Goal: Task Accomplishment & Management: Manage account settings

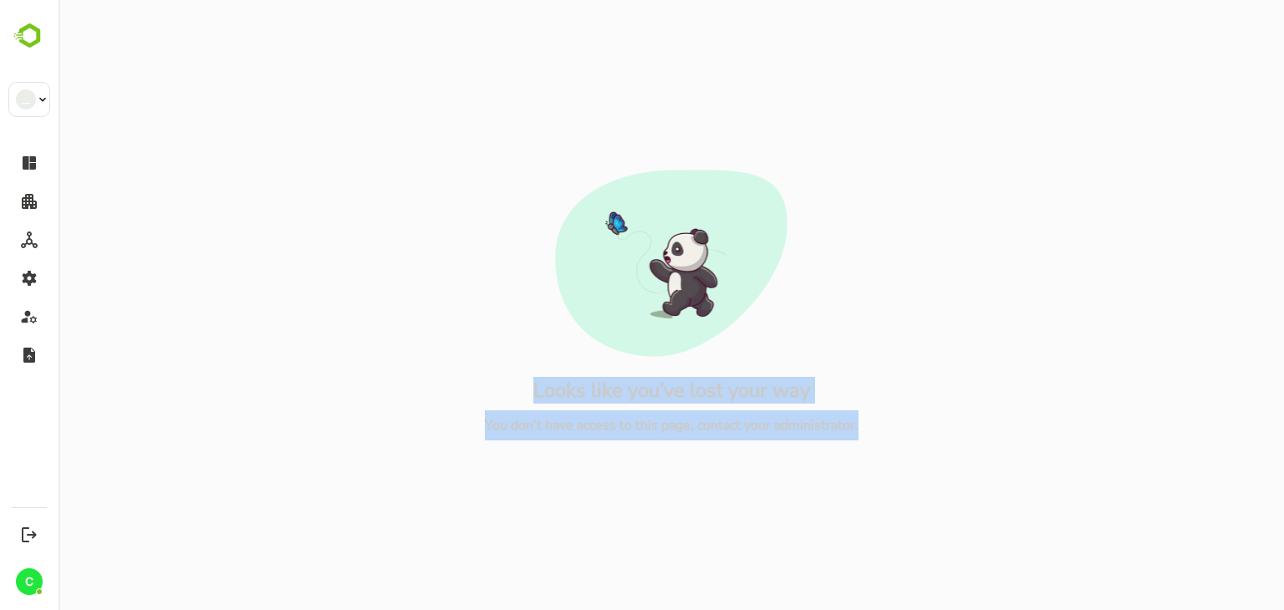
drag, startPoint x: 890, startPoint y: 441, endPoint x: 478, endPoint y: 328, distance: 427.6
click at [478, 328] on div "Looks like you’ve lost your way You don’t have access to this page, contact you…" at bounding box center [671, 305] width 1199 height 610
drag, startPoint x: 897, startPoint y: 425, endPoint x: 498, endPoint y: 370, distance: 402.5
click at [498, 370] on div "Looks like you’ve lost your way You don’t have access to this page, contact you…" at bounding box center [671, 305] width 1199 height 610
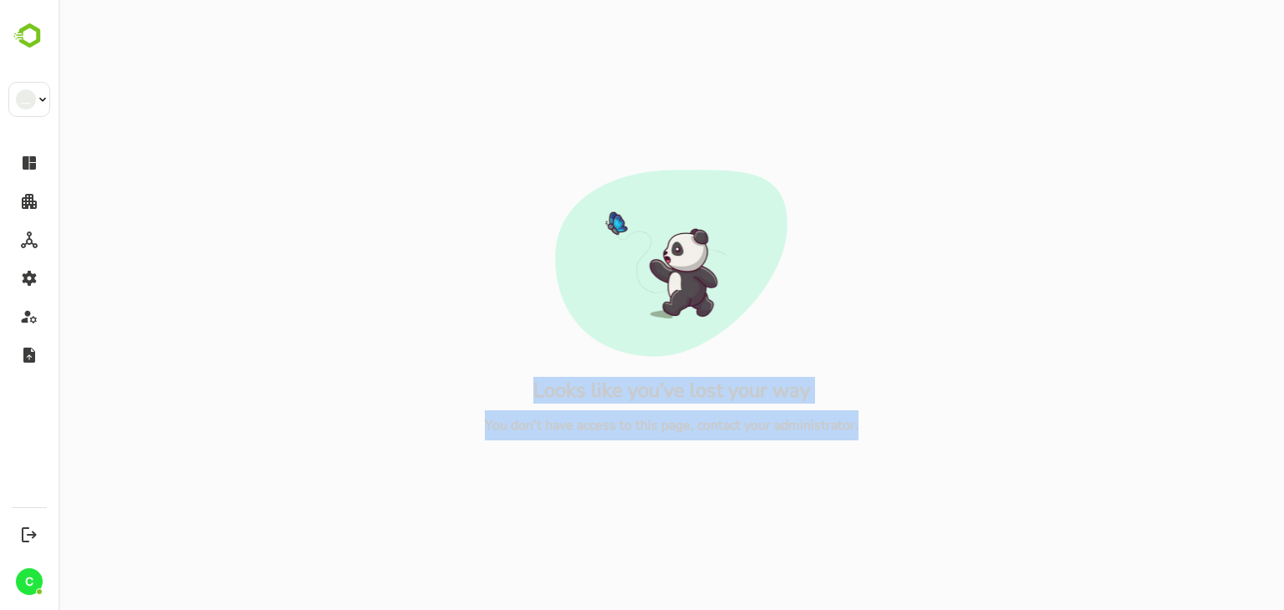
click at [498, 370] on div "Looks like you’ve lost your way You don’t have access to this page, contact you…" at bounding box center [671, 305] width 1199 height 610
drag, startPoint x: 864, startPoint y: 419, endPoint x: 494, endPoint y: 365, distance: 373.5
click at [494, 365] on div "Looks like you’ve lost your way You don’t have access to this page, contact you…" at bounding box center [671, 305] width 1199 height 610
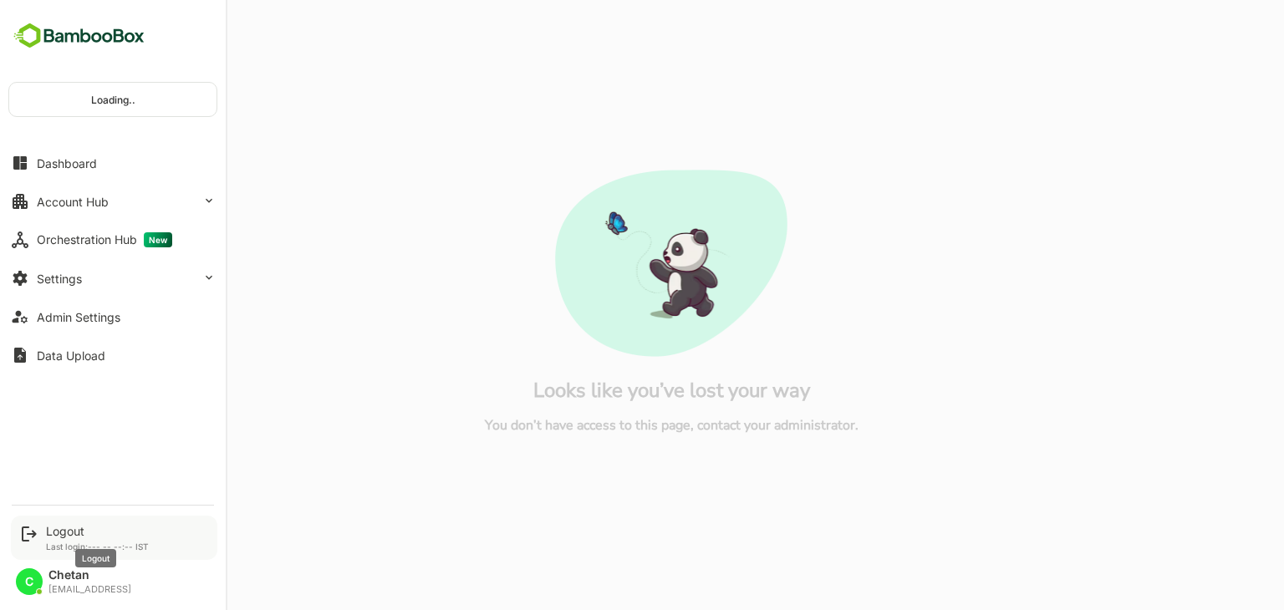
click at [63, 531] on div "Logout" at bounding box center [97, 531] width 103 height 14
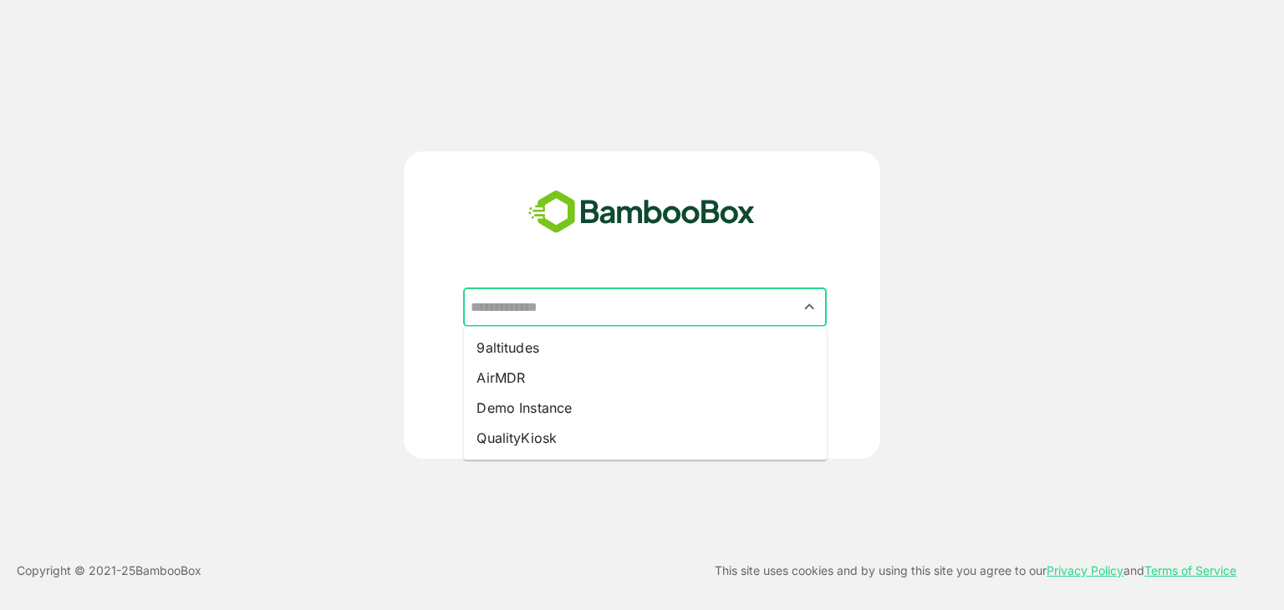
click at [572, 294] on input "text" at bounding box center [645, 308] width 357 height 32
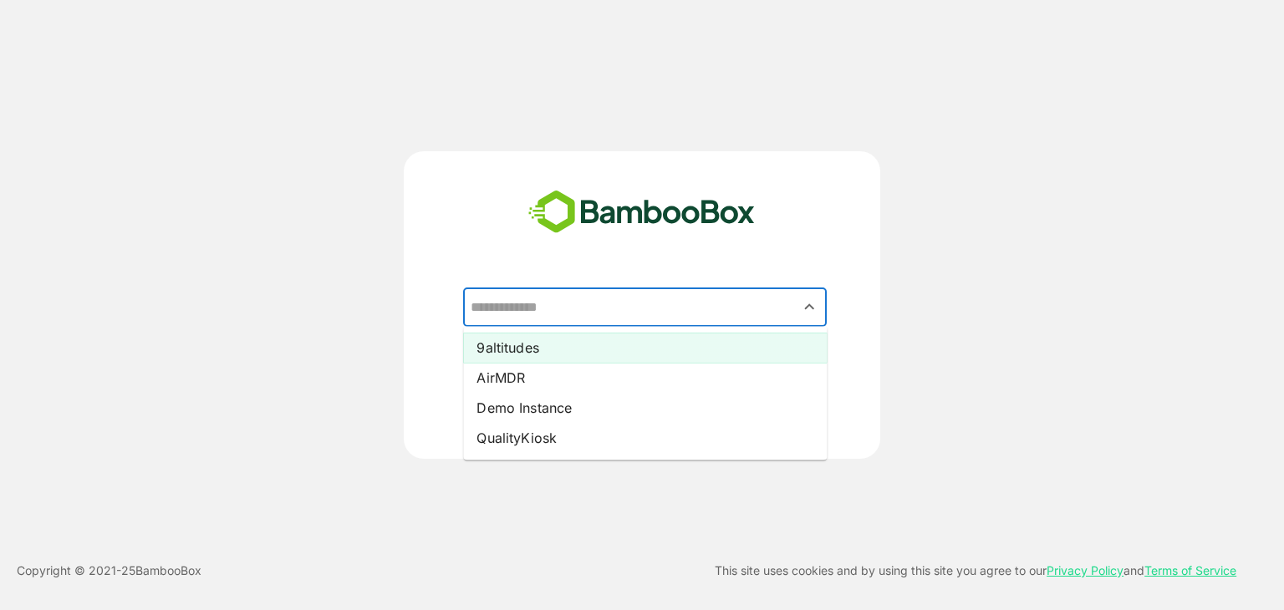
click at [538, 345] on li "9altitudes" at bounding box center [645, 348] width 364 height 30
type input "**********"
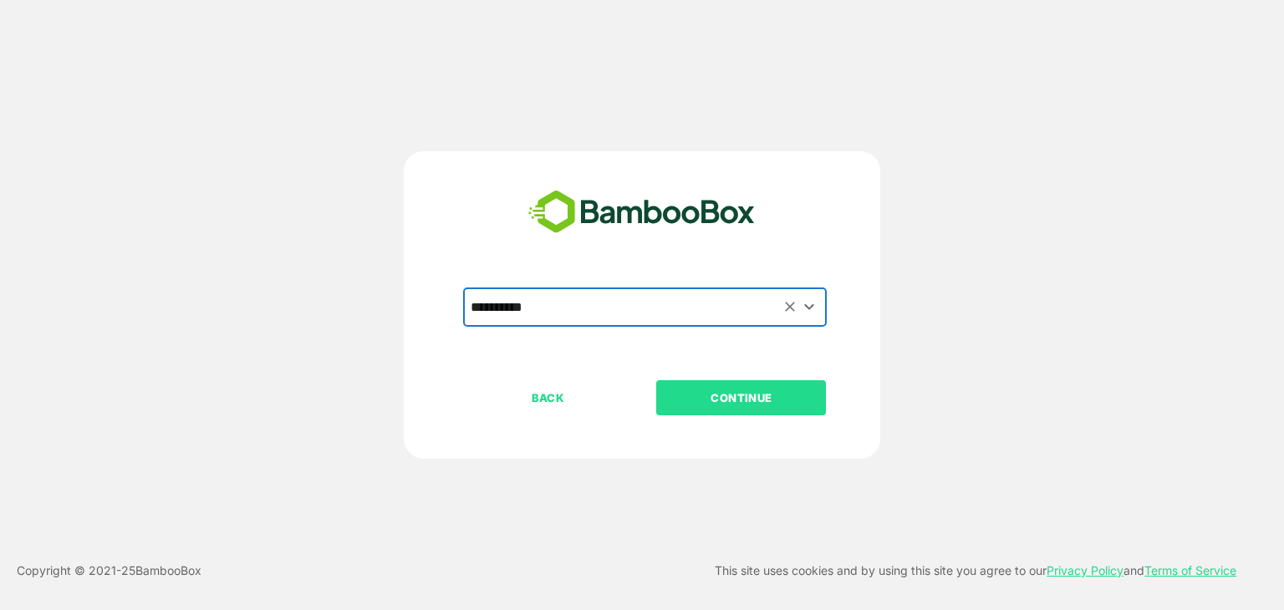
click at [736, 395] on p "CONTINUE" at bounding box center [741, 398] width 167 height 18
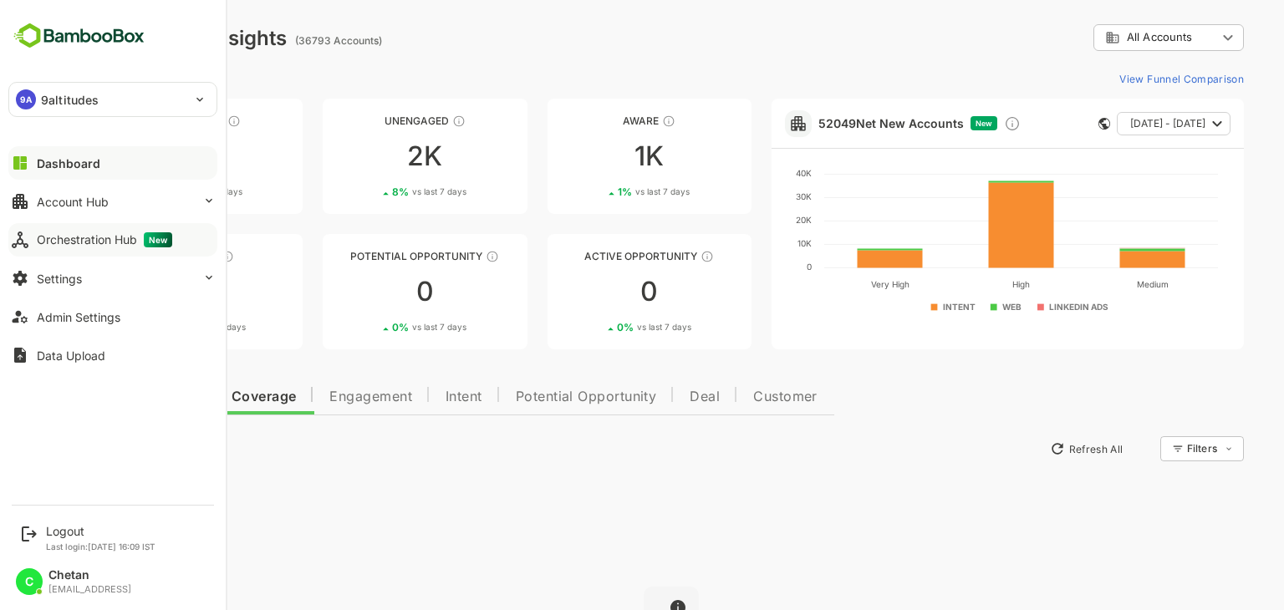
click at [77, 241] on div "Orchestration Hub New" at bounding box center [104, 239] width 135 height 15
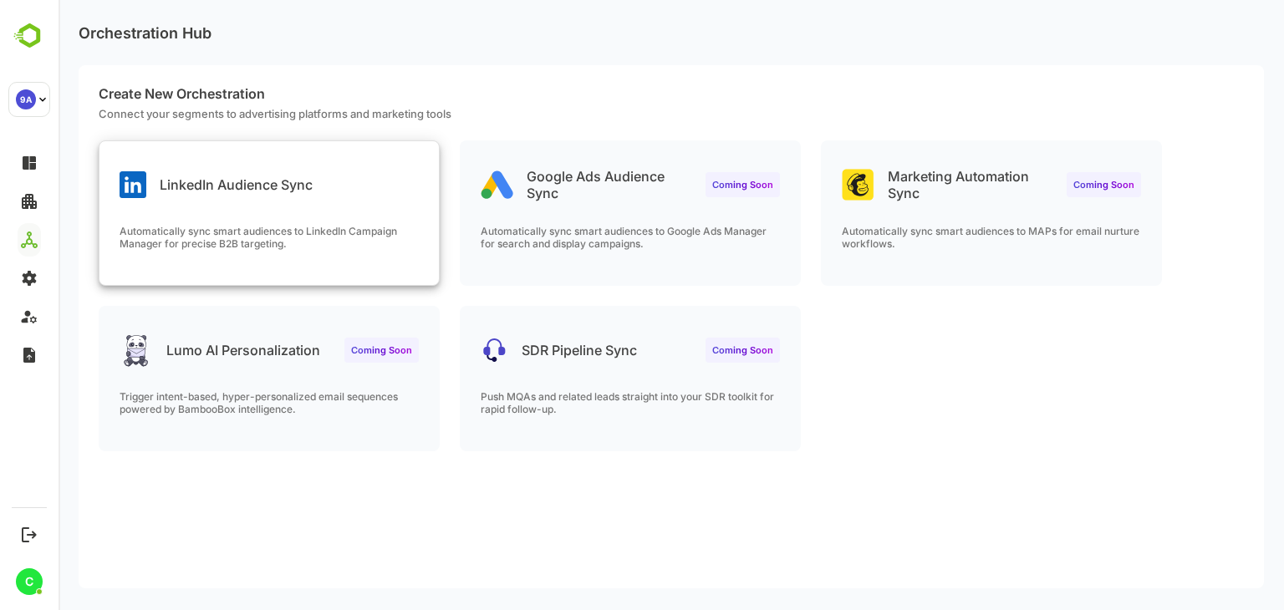
click at [264, 176] on p "LinkedIn Audience Sync" at bounding box center [236, 184] width 153 height 17
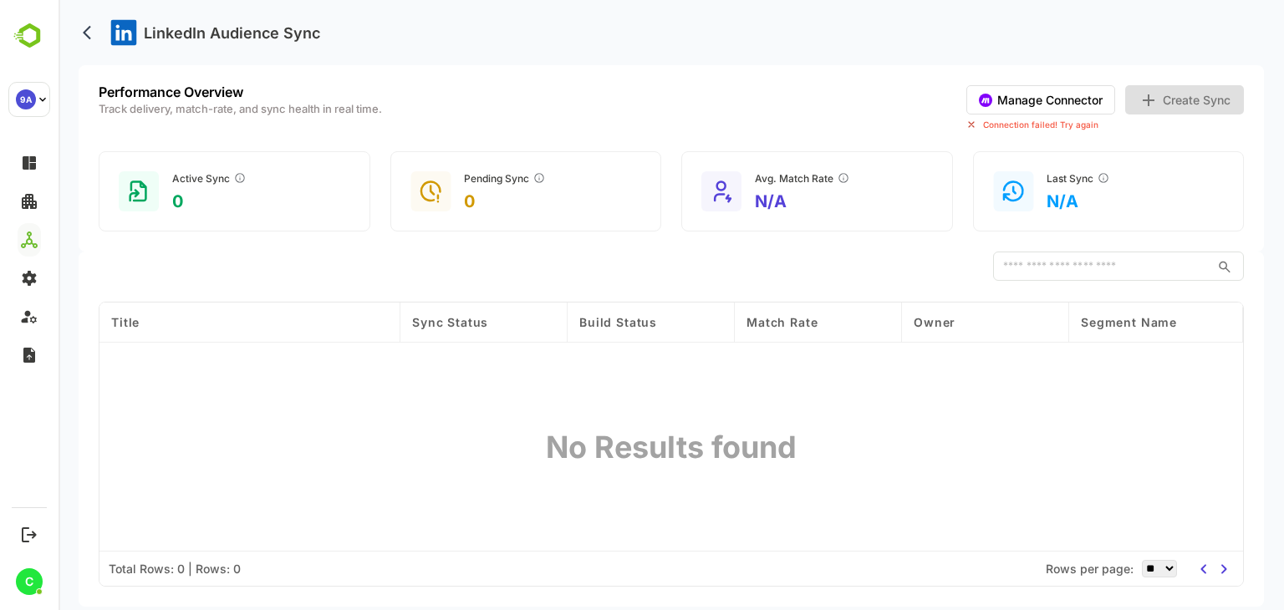
click at [1020, 94] on button "Manage Connector" at bounding box center [1041, 99] width 149 height 29
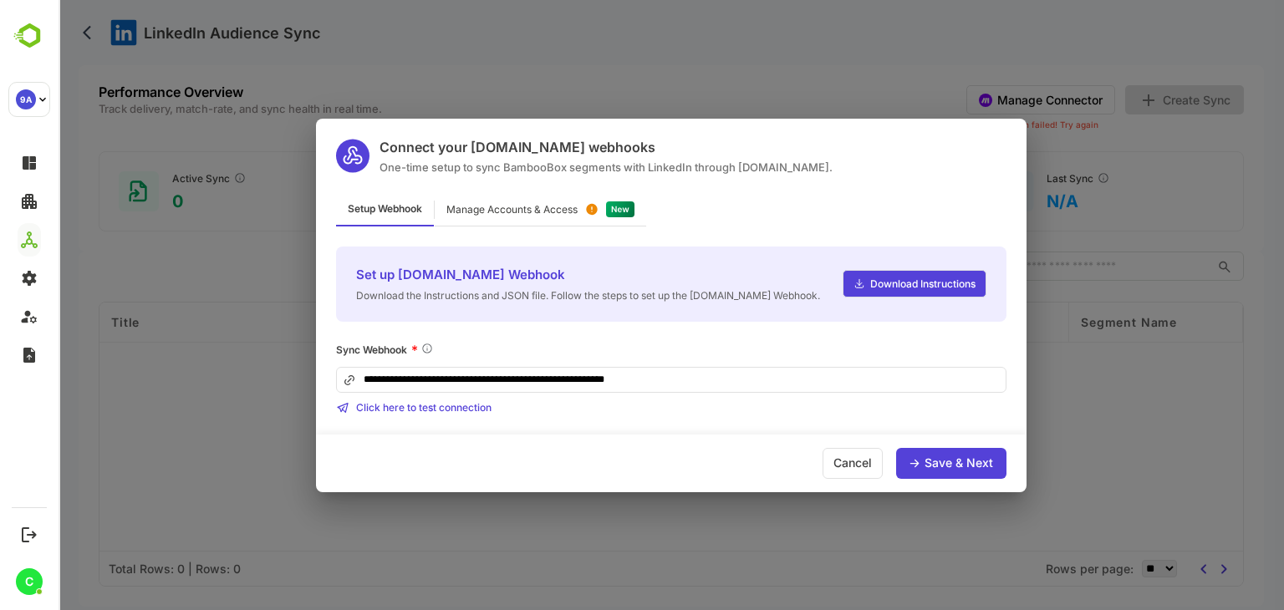
click at [947, 459] on div "Save & Next" at bounding box center [959, 463] width 69 height 12
click at [847, 460] on div "Cancel" at bounding box center [853, 463] width 60 height 31
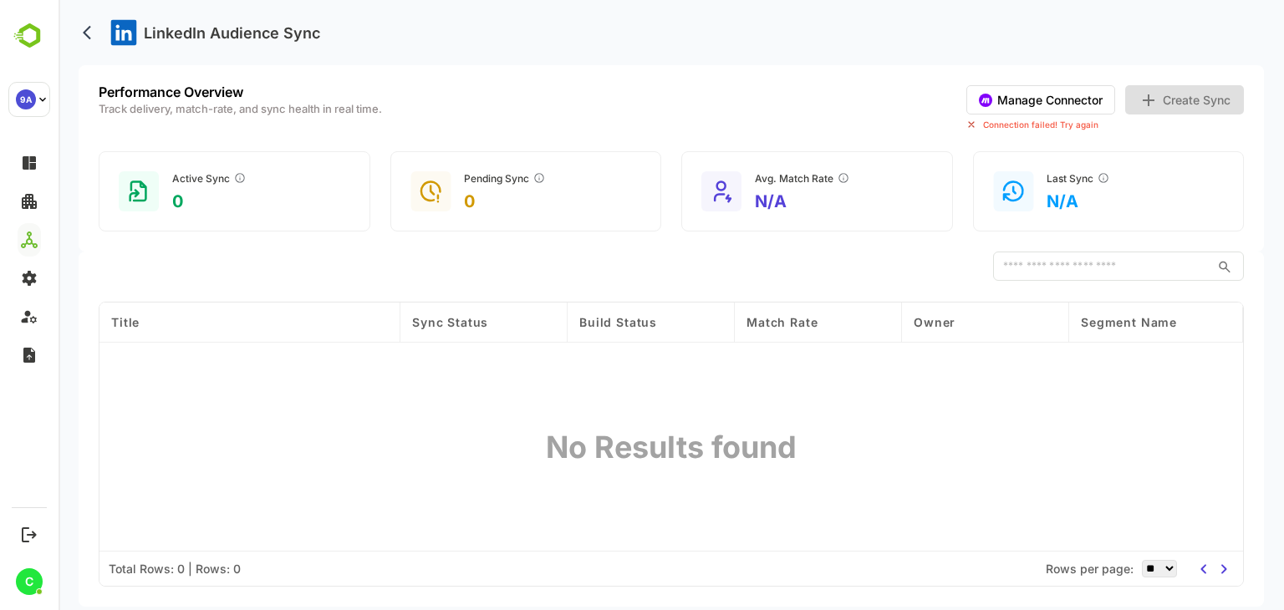
click at [1005, 106] on button "Manage Connector" at bounding box center [1041, 99] width 149 height 29
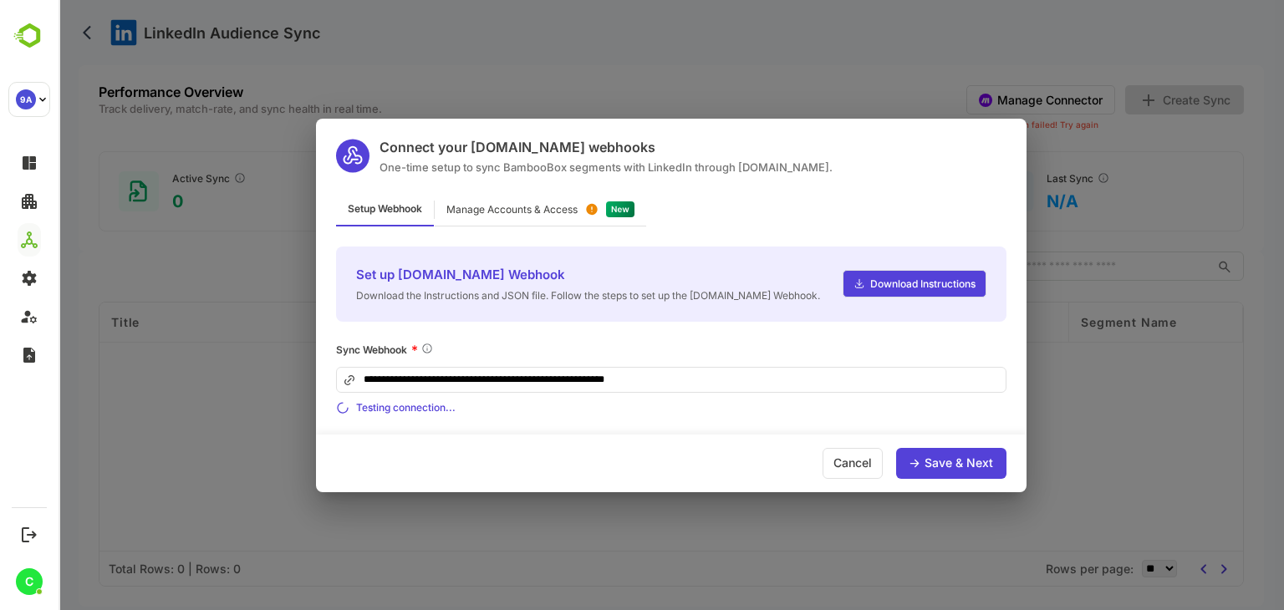
click at [504, 207] on div "Manage Accounts & Access" at bounding box center [511, 210] width 131 height 10
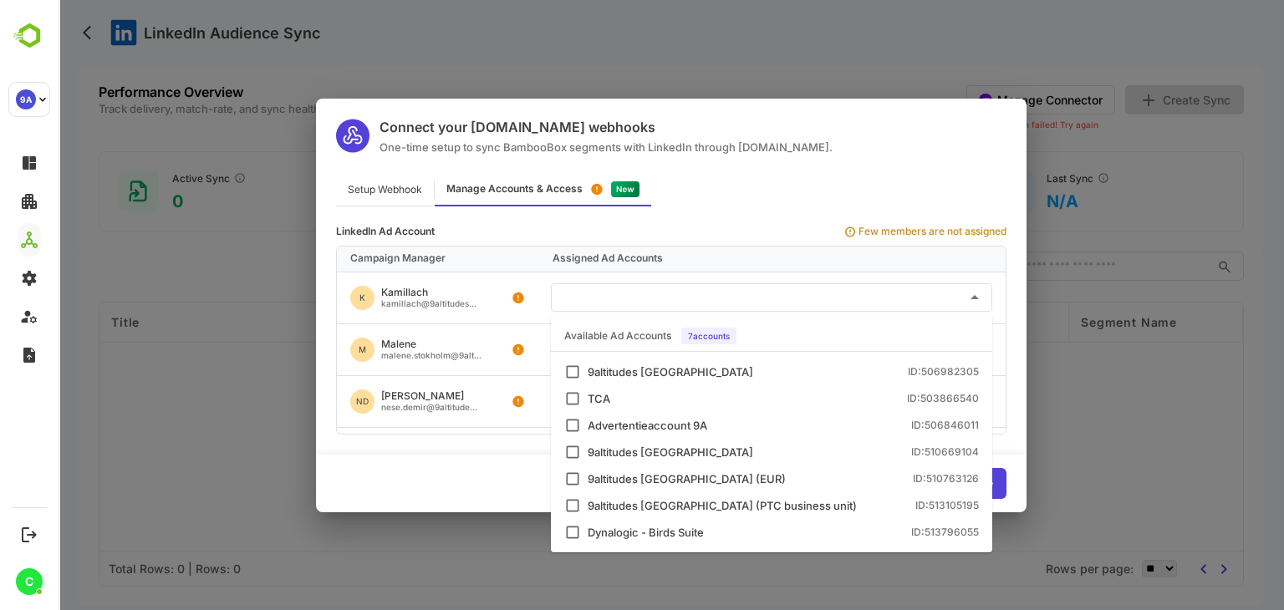
click at [595, 301] on input "text" at bounding box center [772, 297] width 428 height 28
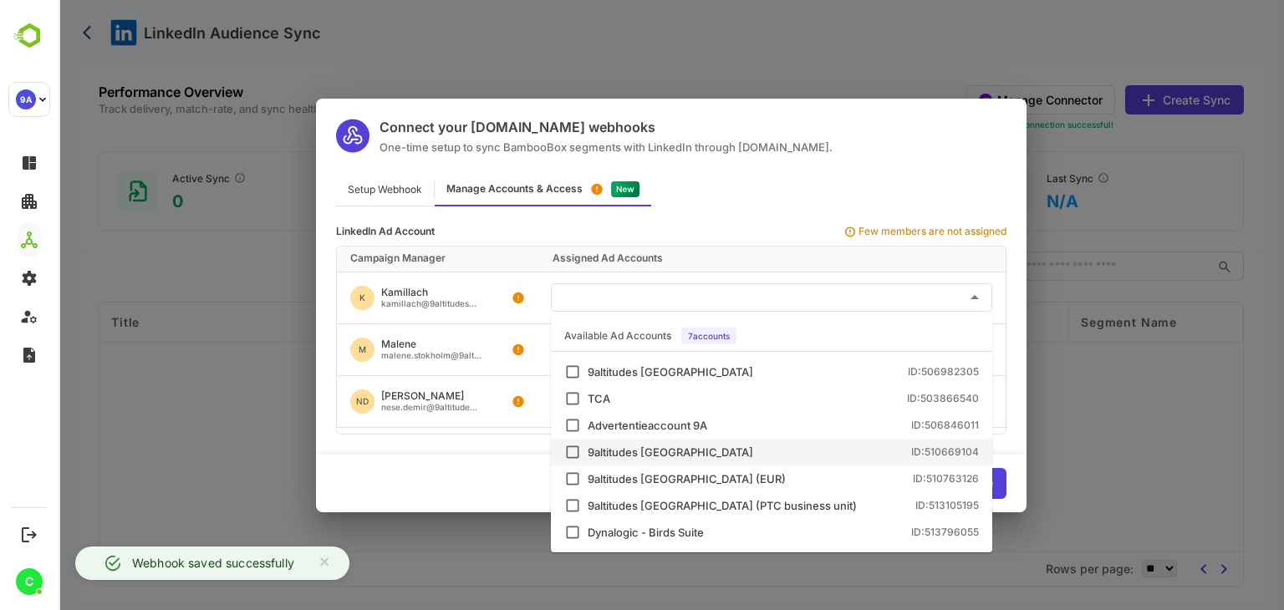
click at [194, 448] on div "Connect your Make.com webhooks One-time setup to sync BambooBox segments with L…" at bounding box center [672, 305] width 1226 height 610
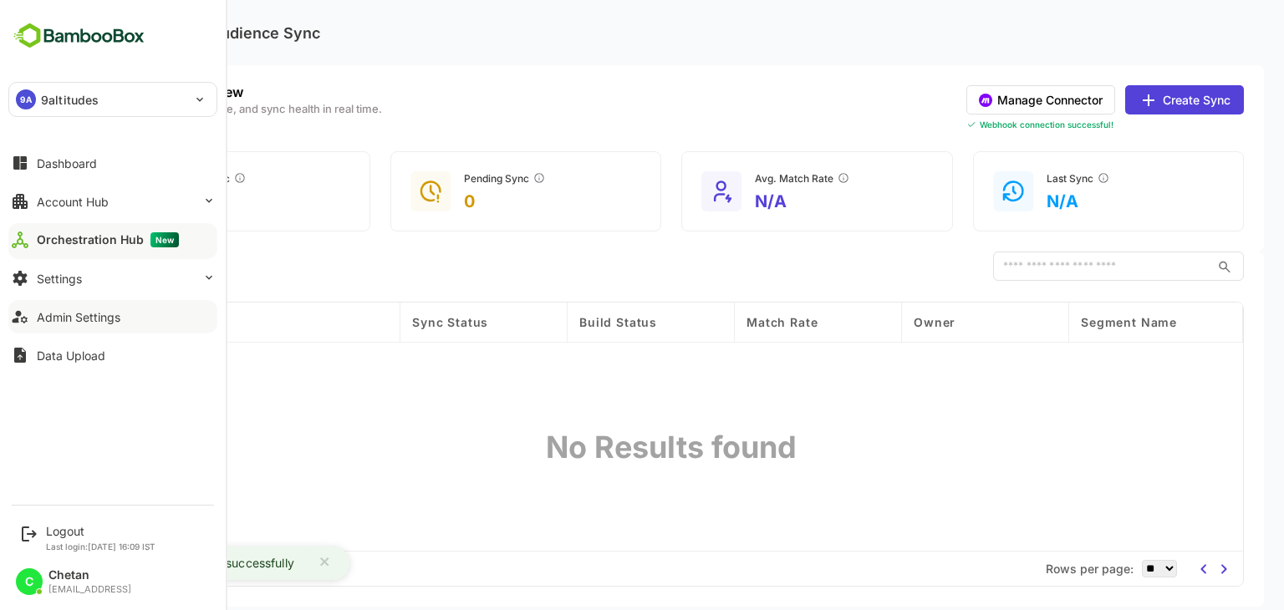
click at [74, 319] on div "Admin Settings" at bounding box center [79, 317] width 84 height 14
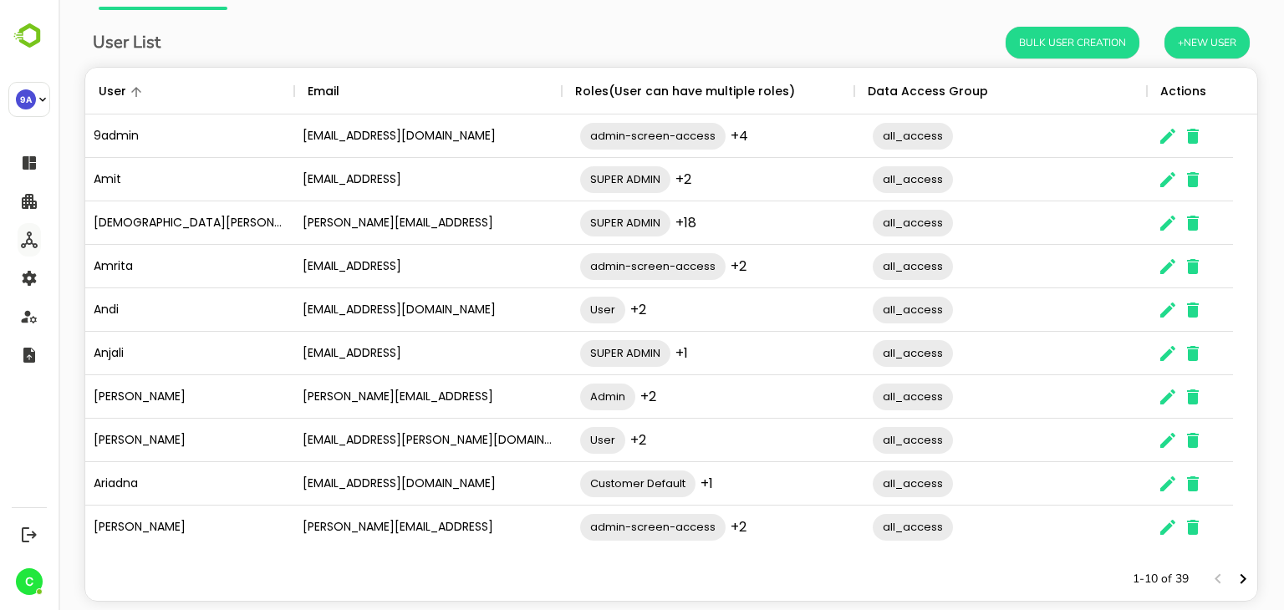
scroll to position [75, 0]
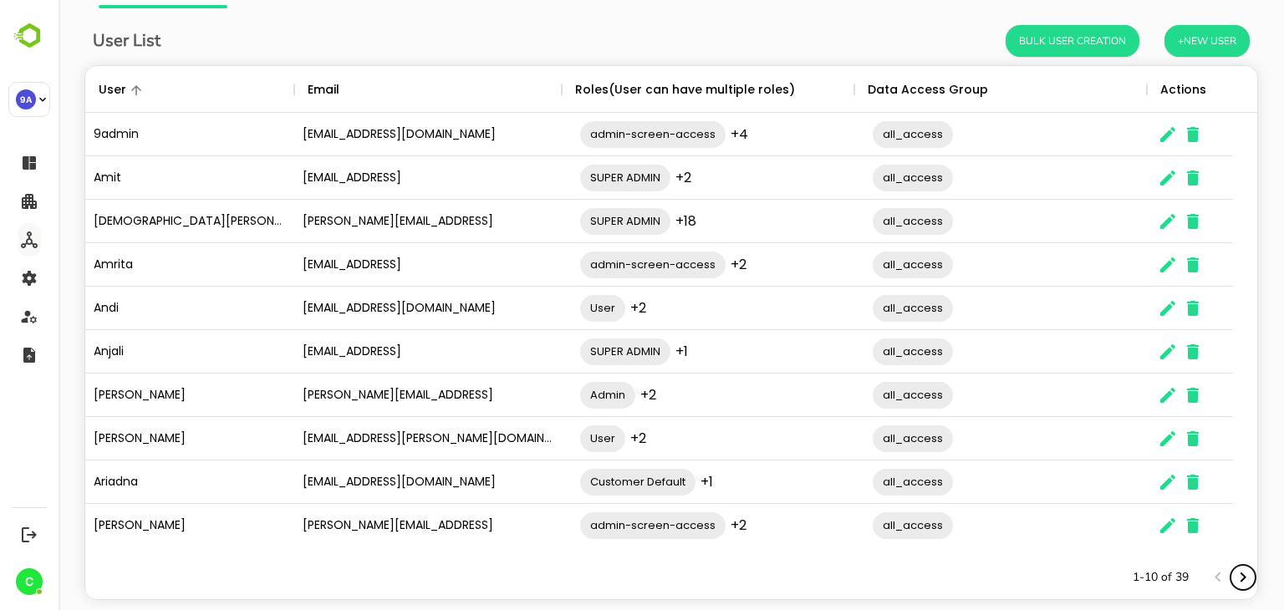
click at [1233, 574] on icon "Next page" at bounding box center [1243, 578] width 20 height 20
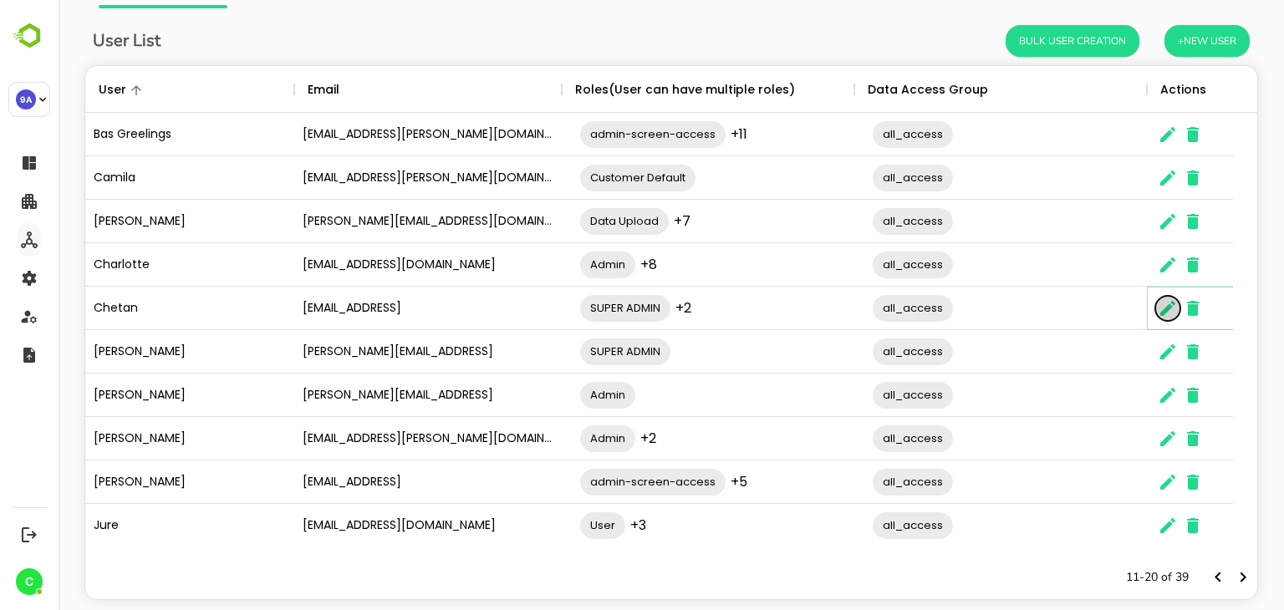
click at [1165, 305] on icon "The User Data" at bounding box center [1168, 308] width 20 height 20
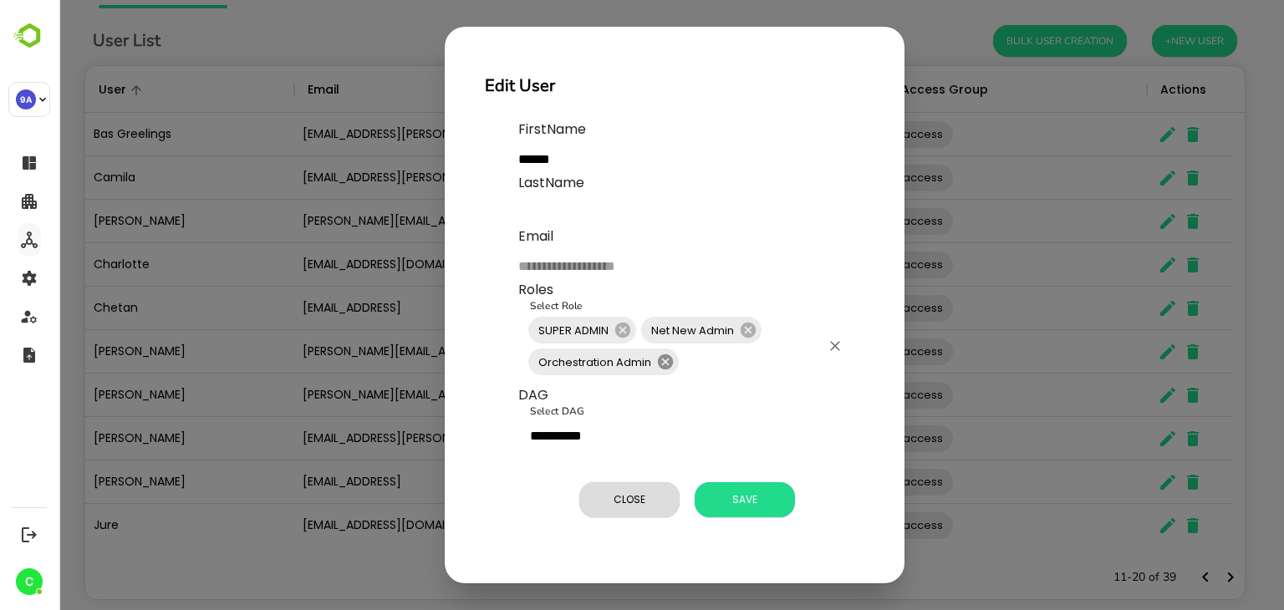
click at [669, 360] on icon at bounding box center [665, 361] width 15 height 15
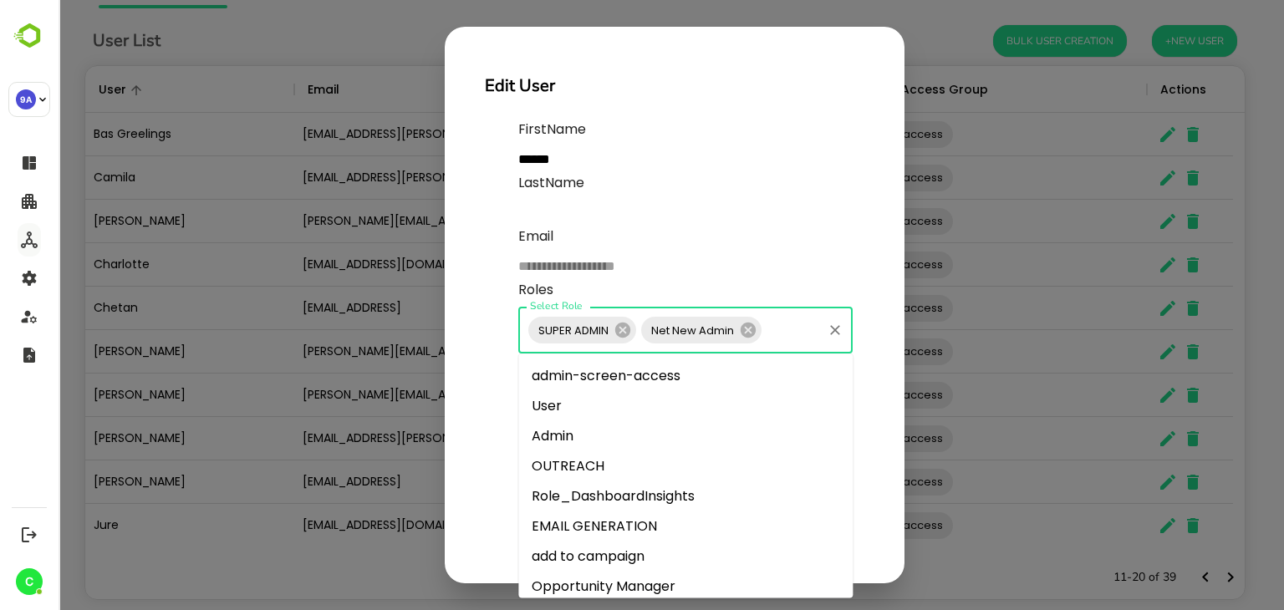
click at [783, 329] on input "Select Role" at bounding box center [792, 330] width 56 height 32
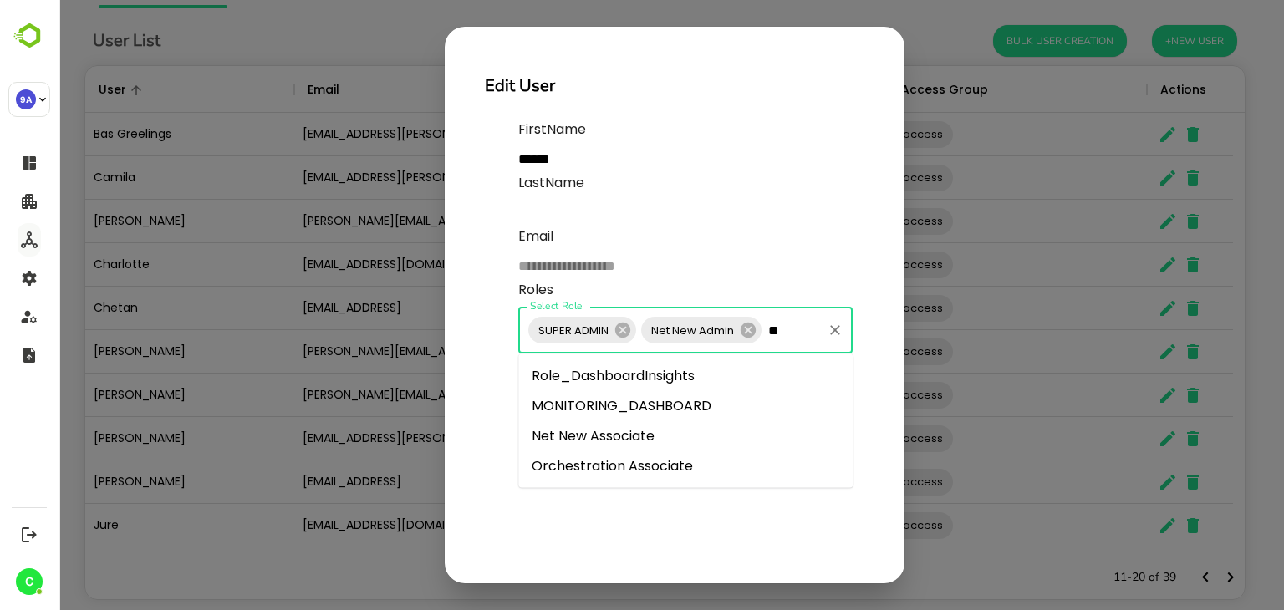
type input "***"
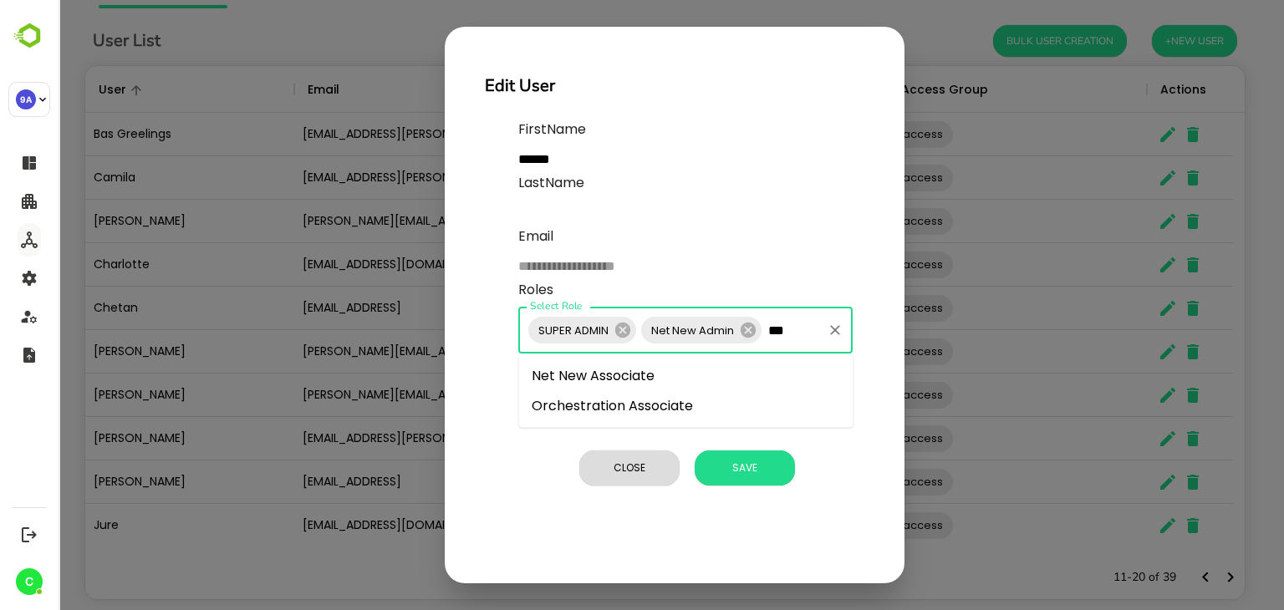
click at [646, 401] on li "Orchestration Associate" at bounding box center [685, 406] width 334 height 30
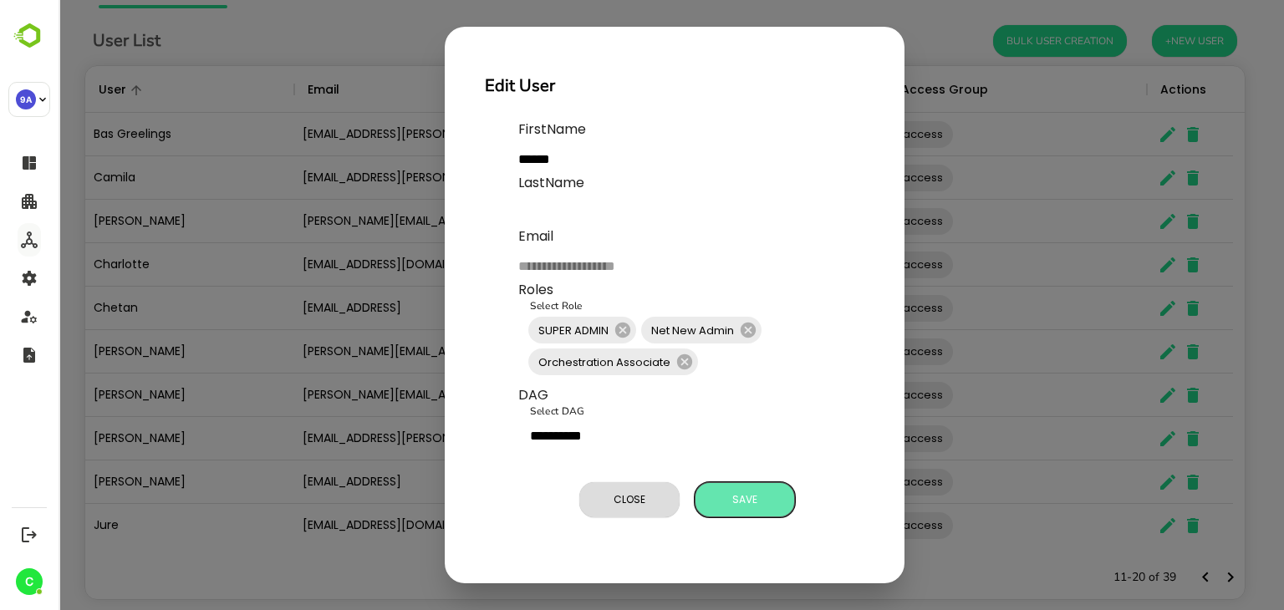
click at [737, 489] on span "Save" at bounding box center [745, 500] width 84 height 22
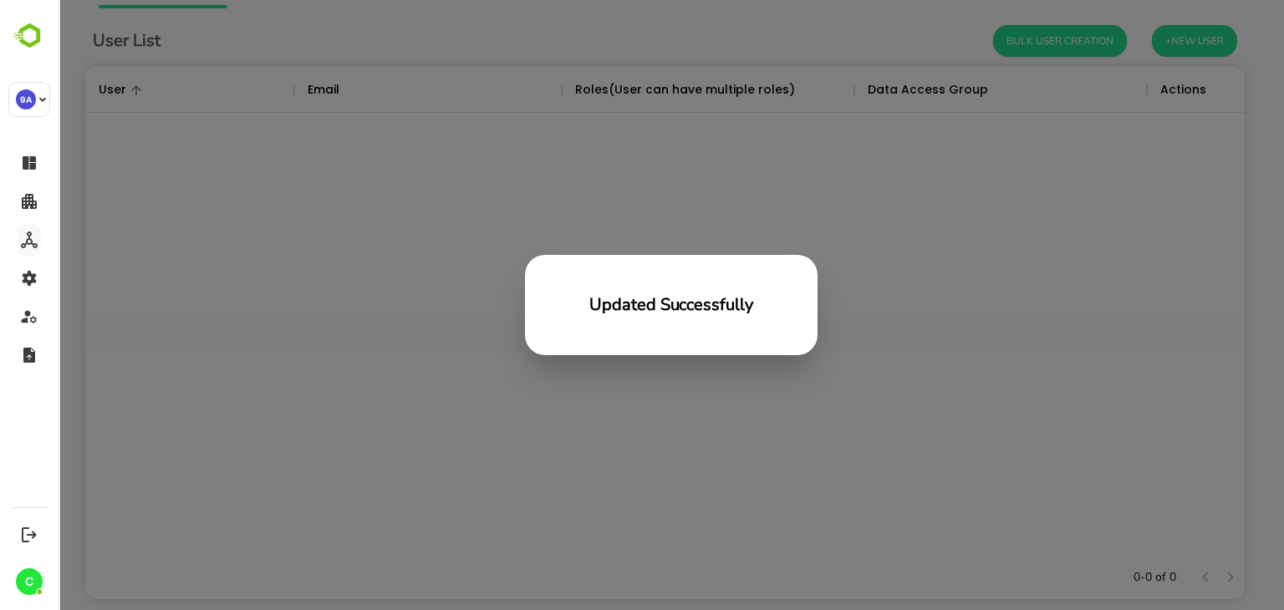
scroll to position [477, 1147]
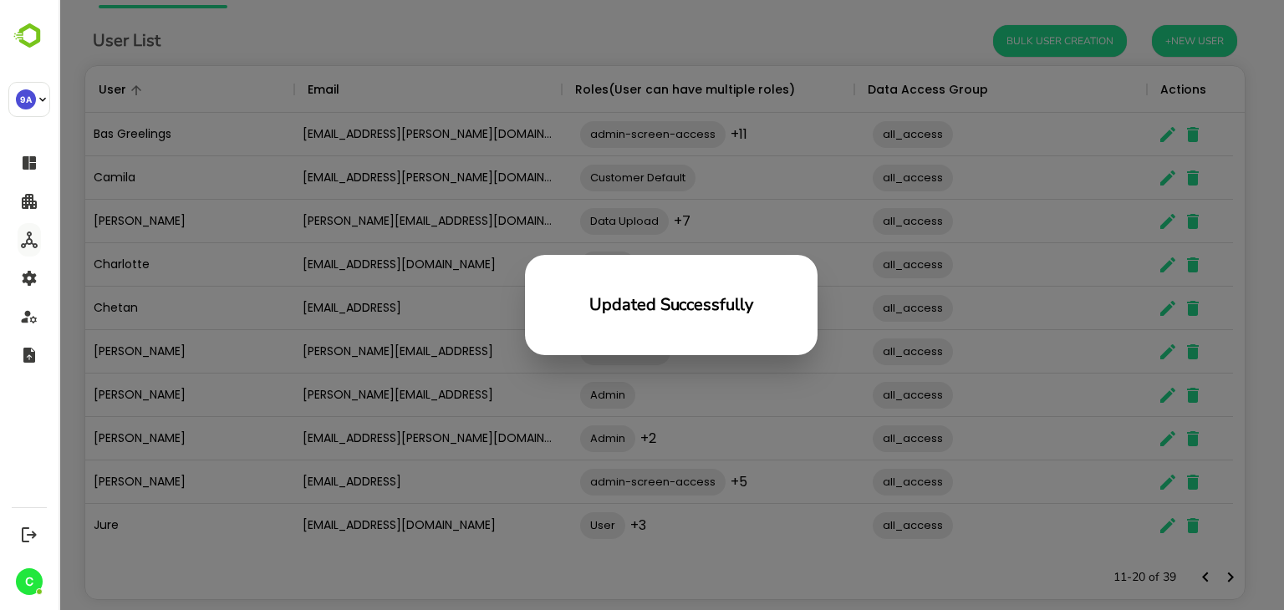
click at [502, 574] on div "Updated Successfully" at bounding box center [672, 305] width 1226 height 610
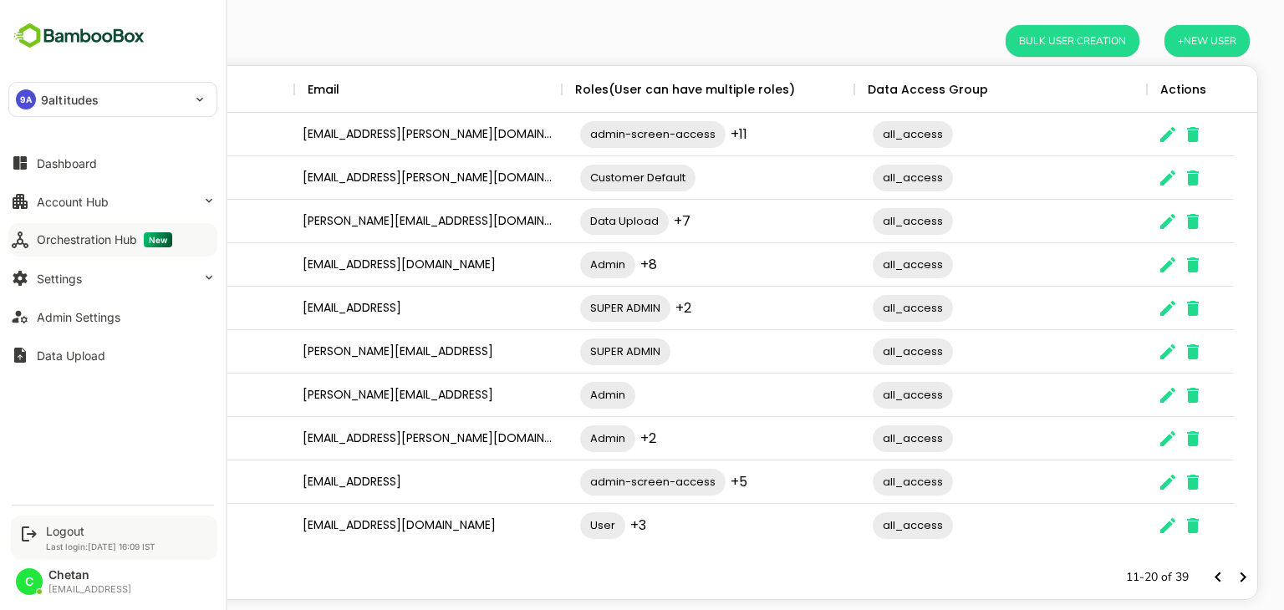
click at [44, 529] on div "Logout Last login: Aug 18 16:09 IST" at bounding box center [114, 538] width 207 height 44
click at [59, 529] on div "Logout" at bounding box center [101, 531] width 110 height 14
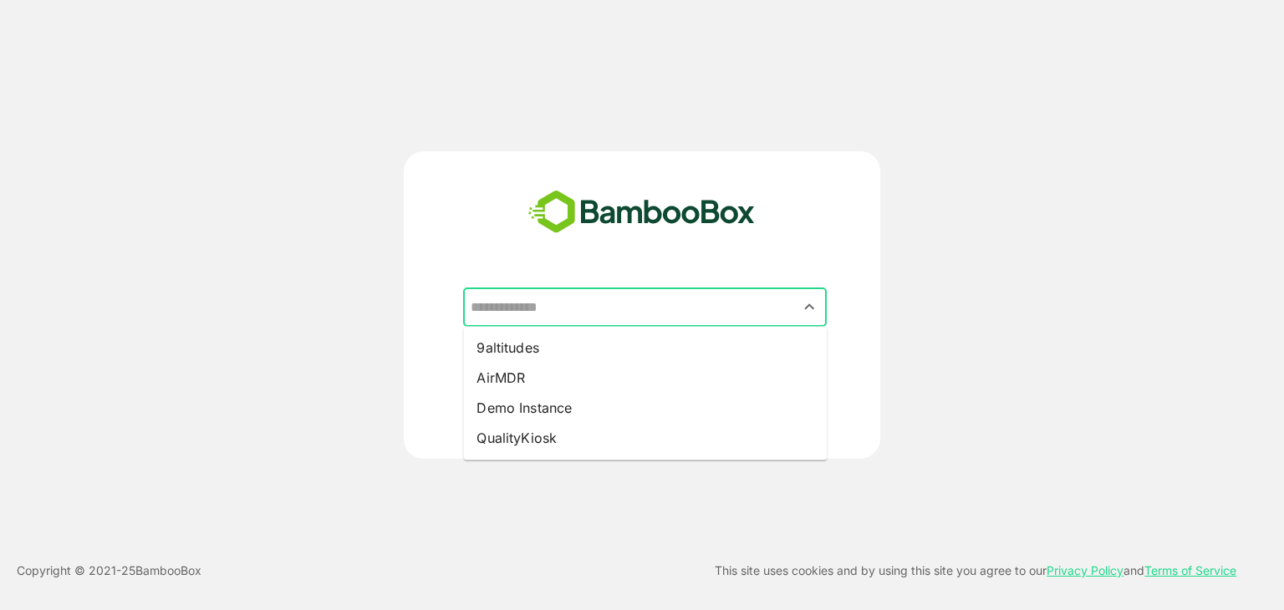
click at [572, 305] on input "text" at bounding box center [645, 308] width 357 height 32
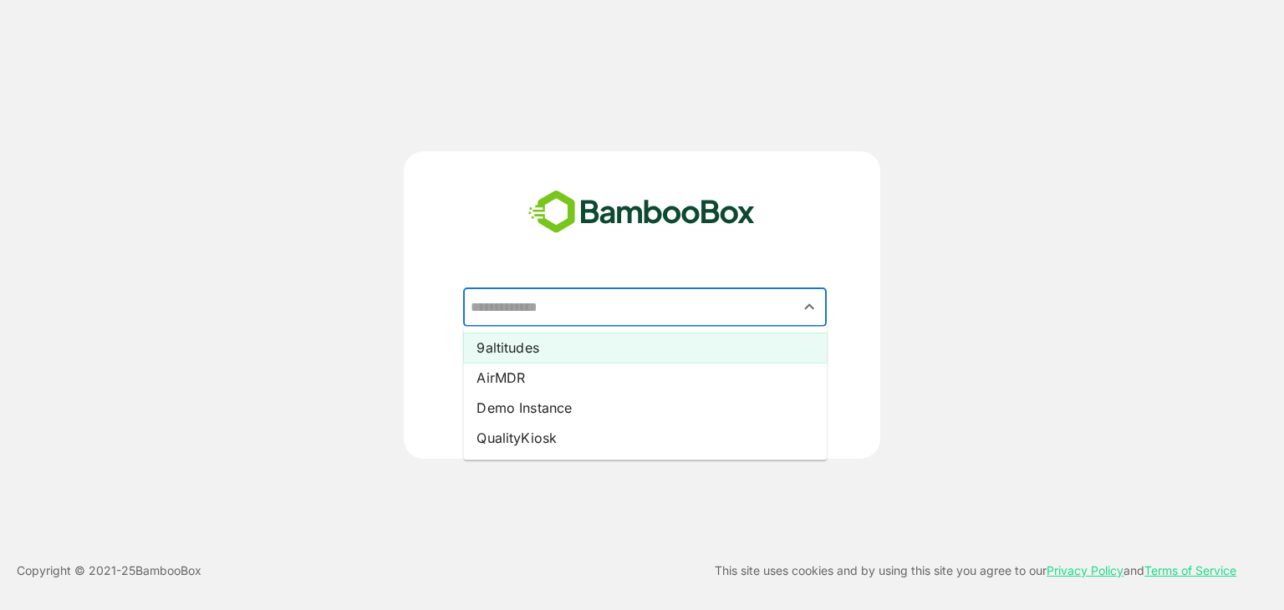
click at [525, 349] on li "9altitudes" at bounding box center [645, 348] width 364 height 30
type input "**********"
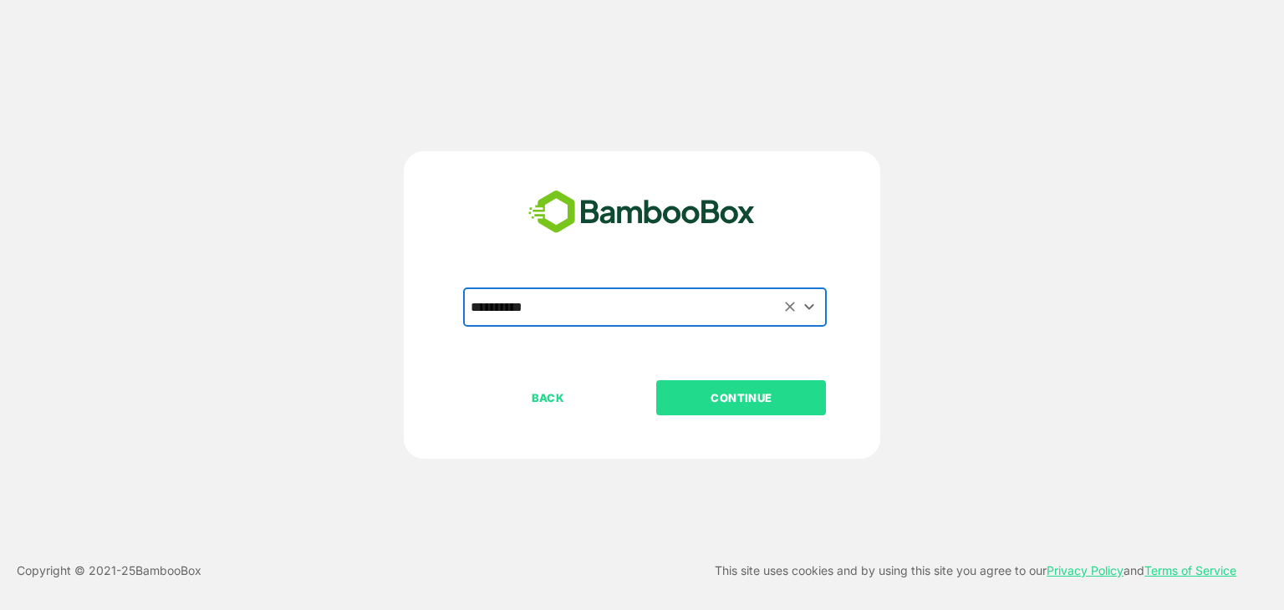
click at [741, 404] on p "CONTINUE" at bounding box center [741, 398] width 167 height 18
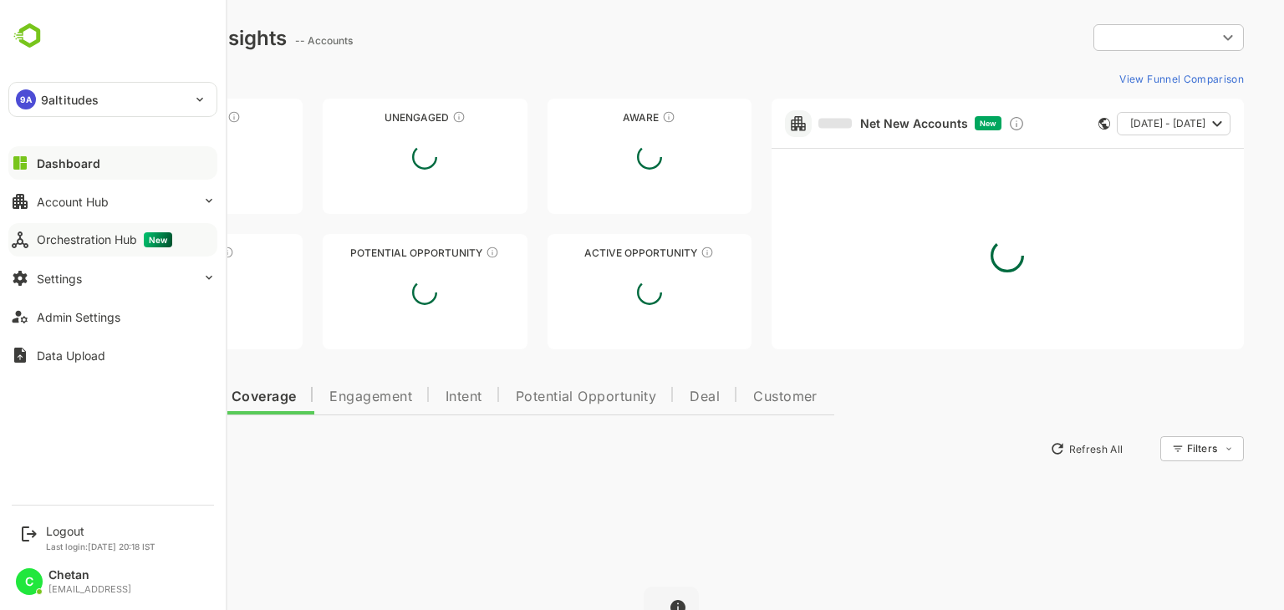
type input "**********"
click at [47, 239] on div "Orchestration Hub New" at bounding box center [104, 239] width 135 height 15
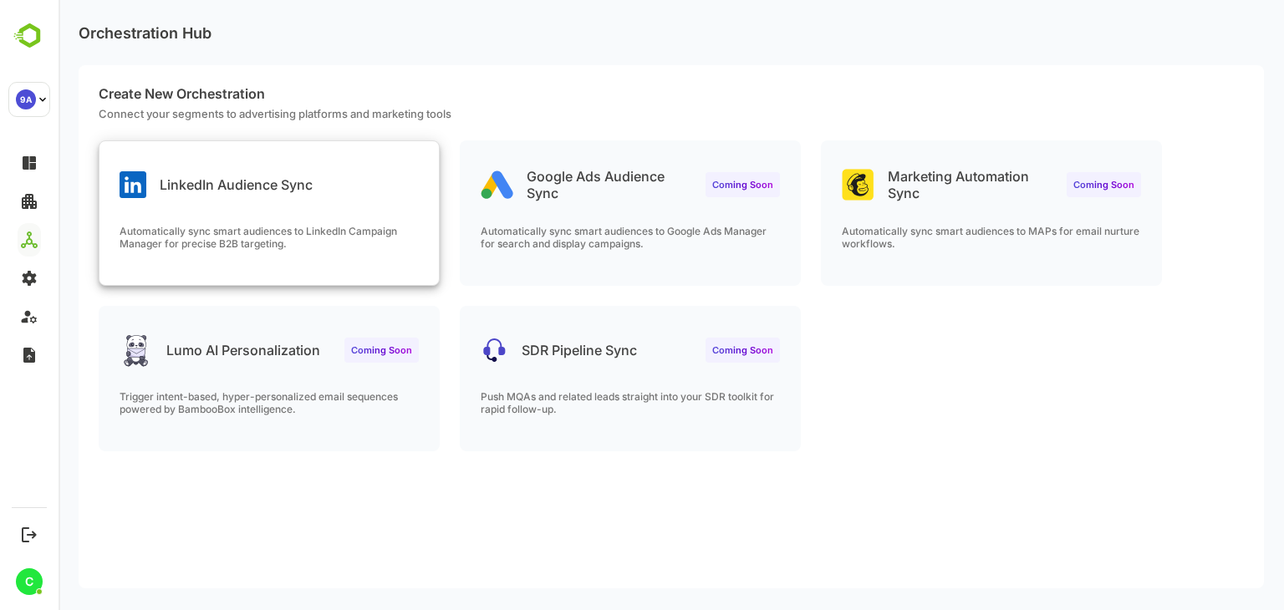
click at [291, 225] on p "Automatically sync smart audiences to LinkedIn Campaign Manager for precise B2B…" at bounding box center [269, 237] width 299 height 25
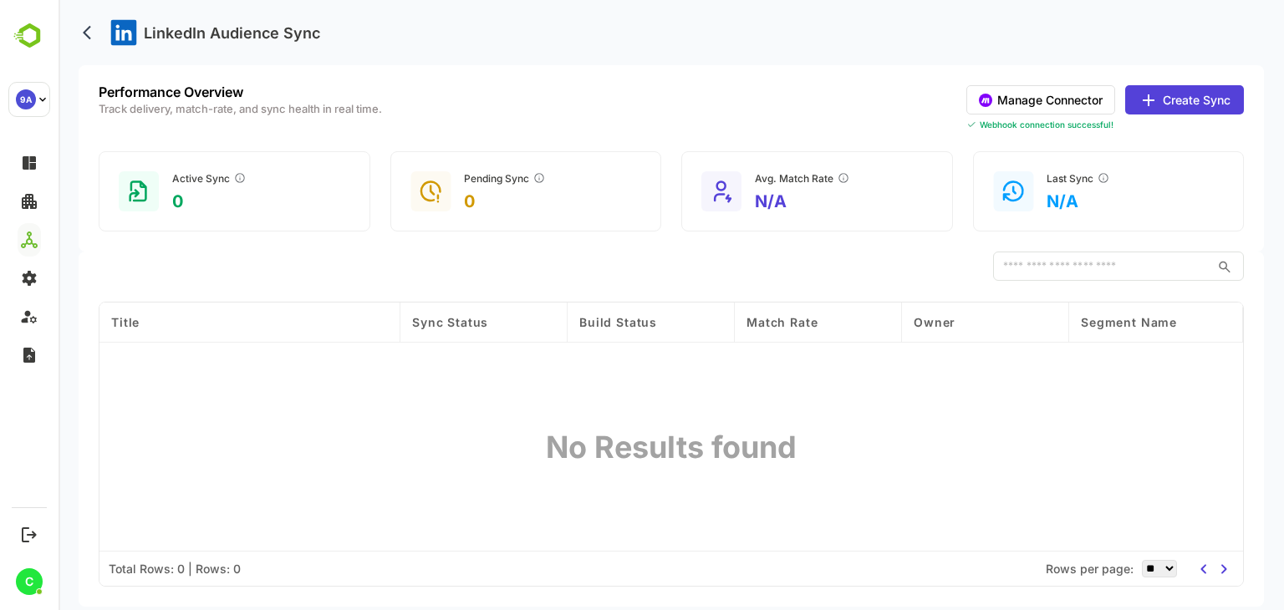
click at [1057, 102] on button "Manage Connector" at bounding box center [1041, 99] width 149 height 29
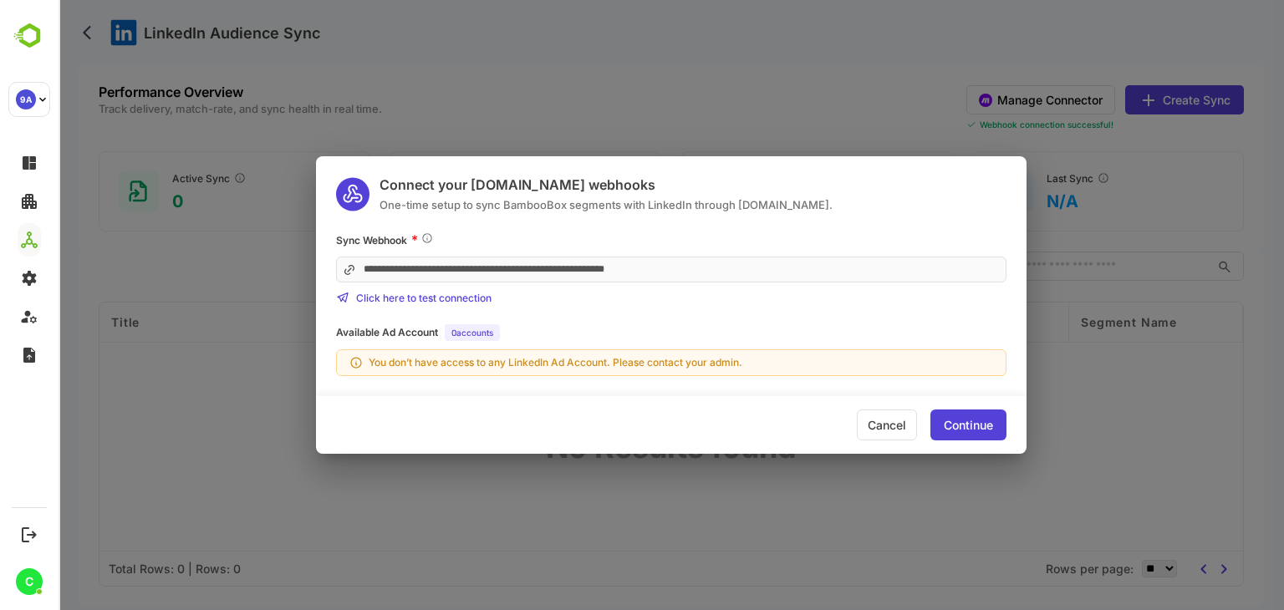
click at [740, 58] on div "**********" at bounding box center [672, 305] width 1226 height 610
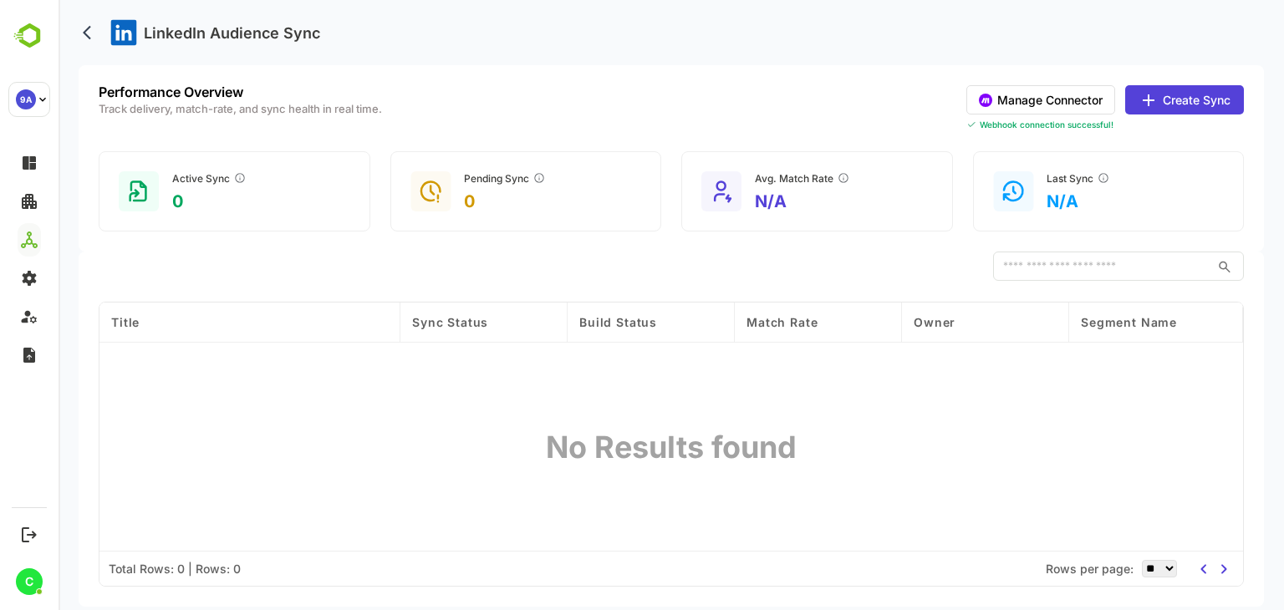
click at [1056, 103] on button "Manage Connector" at bounding box center [1041, 99] width 149 height 29
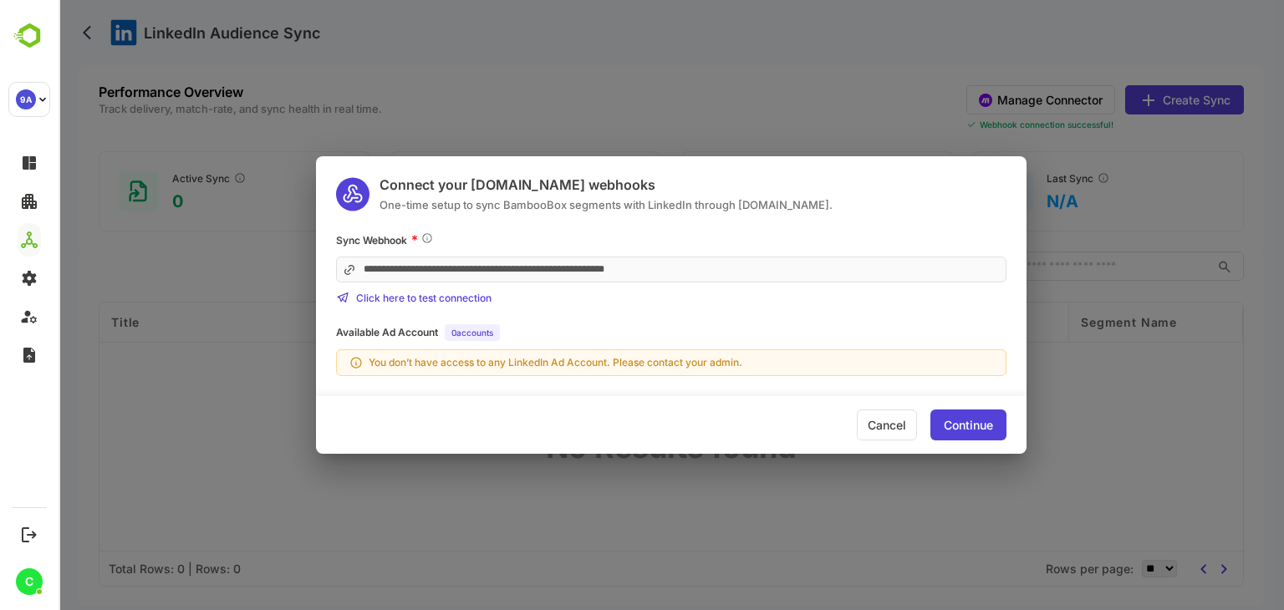
click at [961, 425] on div "Continue" at bounding box center [968, 426] width 49 height 12
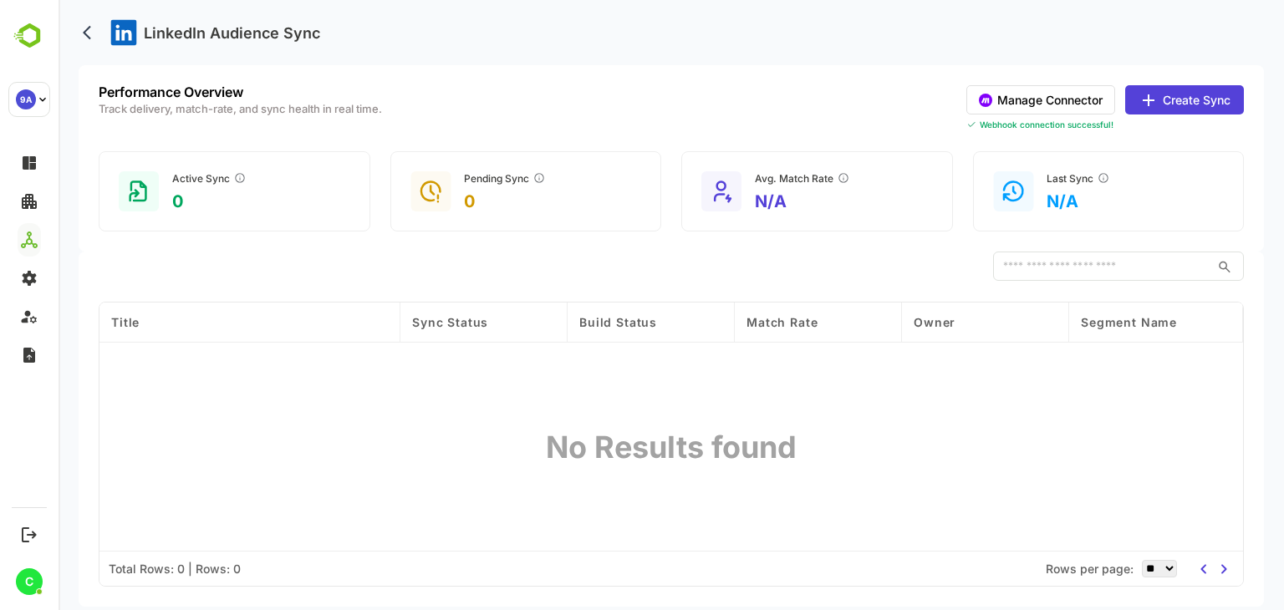
click at [1174, 96] on button "Create Sync" at bounding box center [1184, 99] width 119 height 29
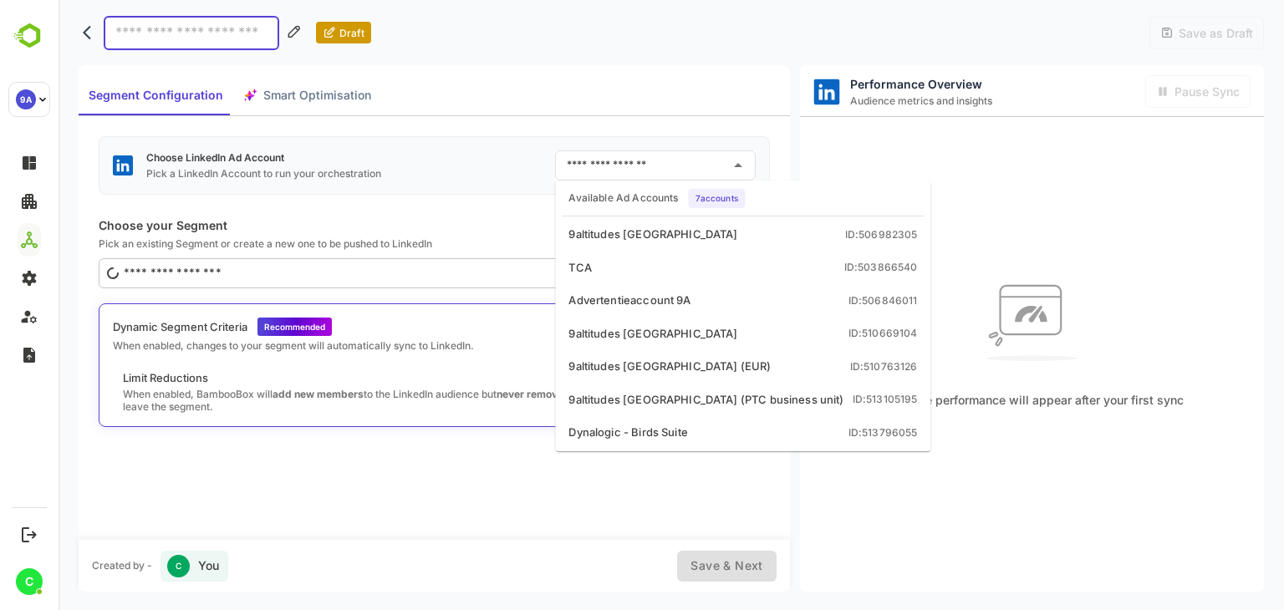
click at [665, 162] on input "text" at bounding box center [643, 165] width 161 height 27
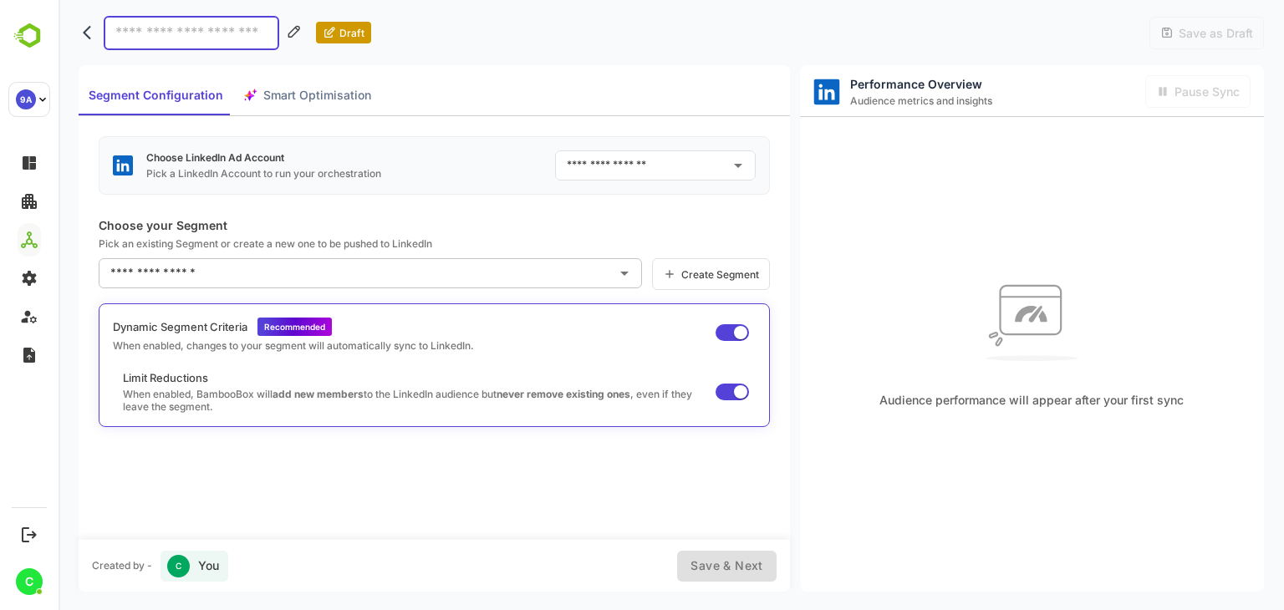
click at [470, 161] on div "Choose LinkedIn Ad Account Pick a LinkedIn Account to run your orchestration ​" at bounding box center [434, 165] width 671 height 59
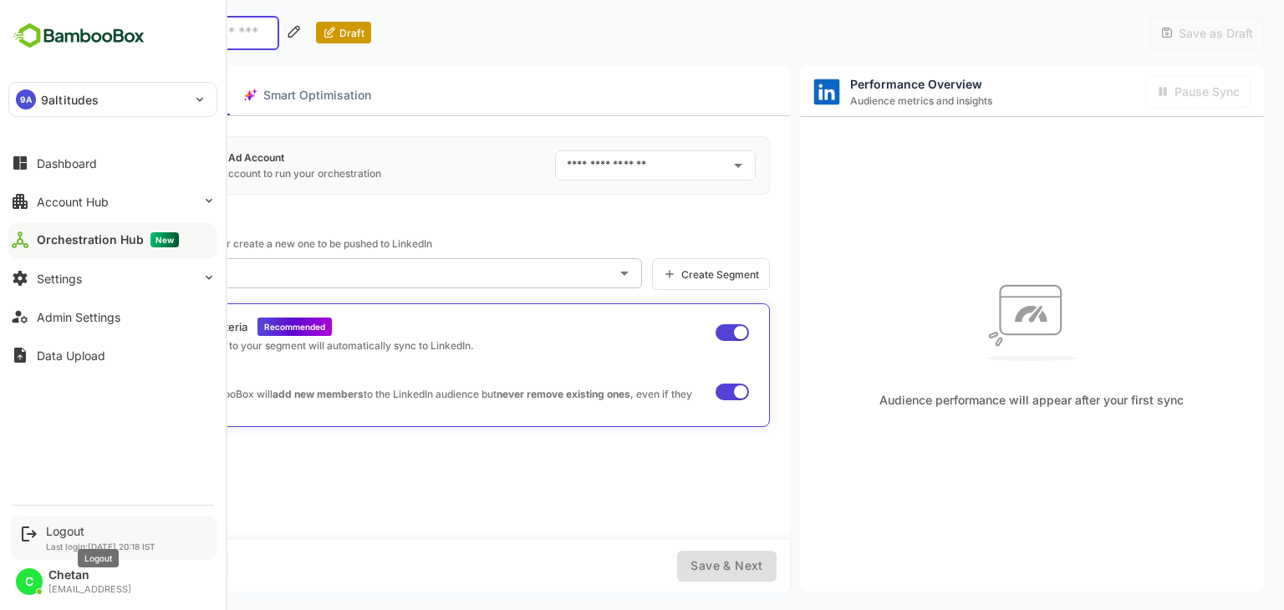
click at [70, 527] on div "Logout" at bounding box center [101, 531] width 110 height 14
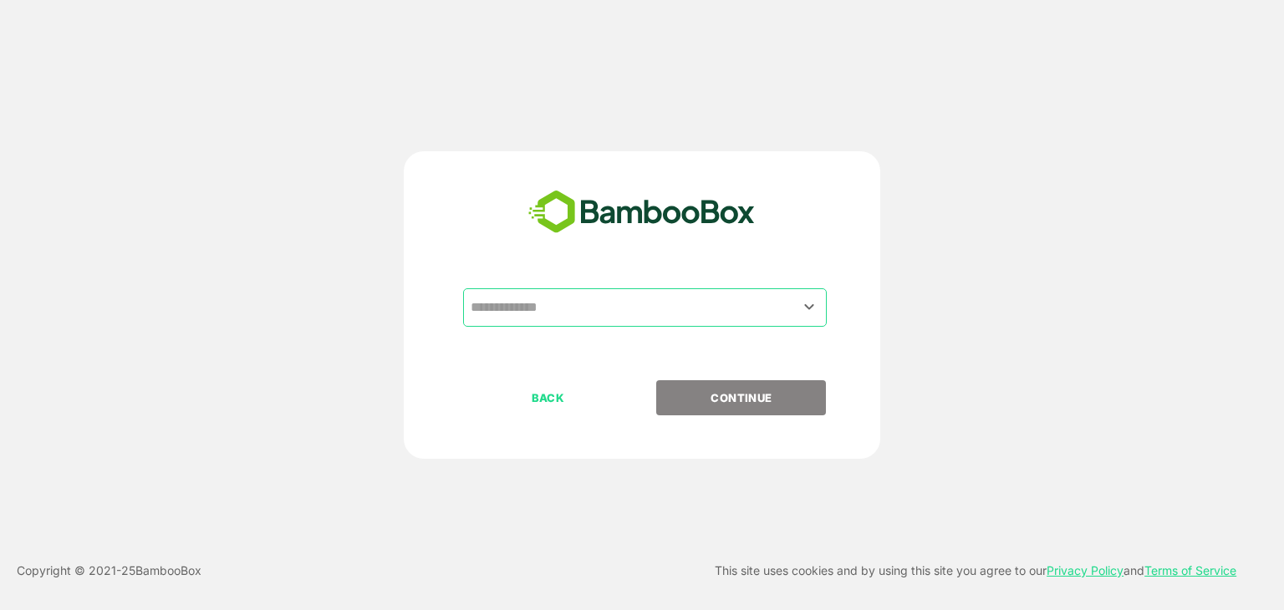
click at [580, 304] on input "text" at bounding box center [645, 308] width 357 height 32
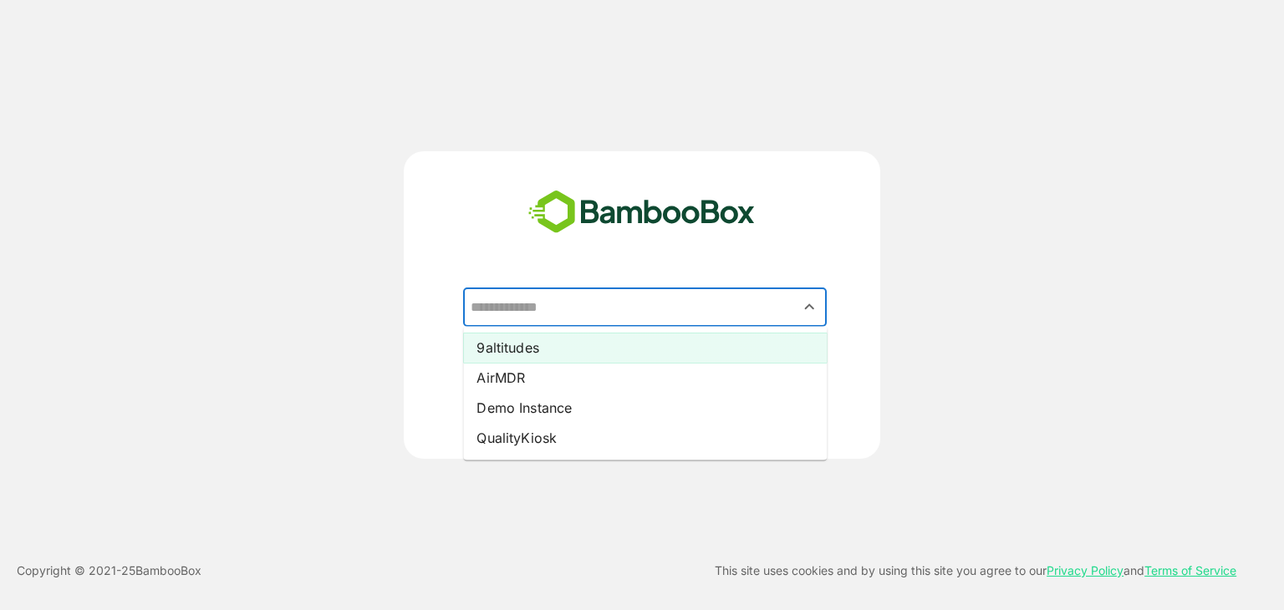
click at [559, 340] on li "9altitudes" at bounding box center [645, 348] width 364 height 30
type input "**********"
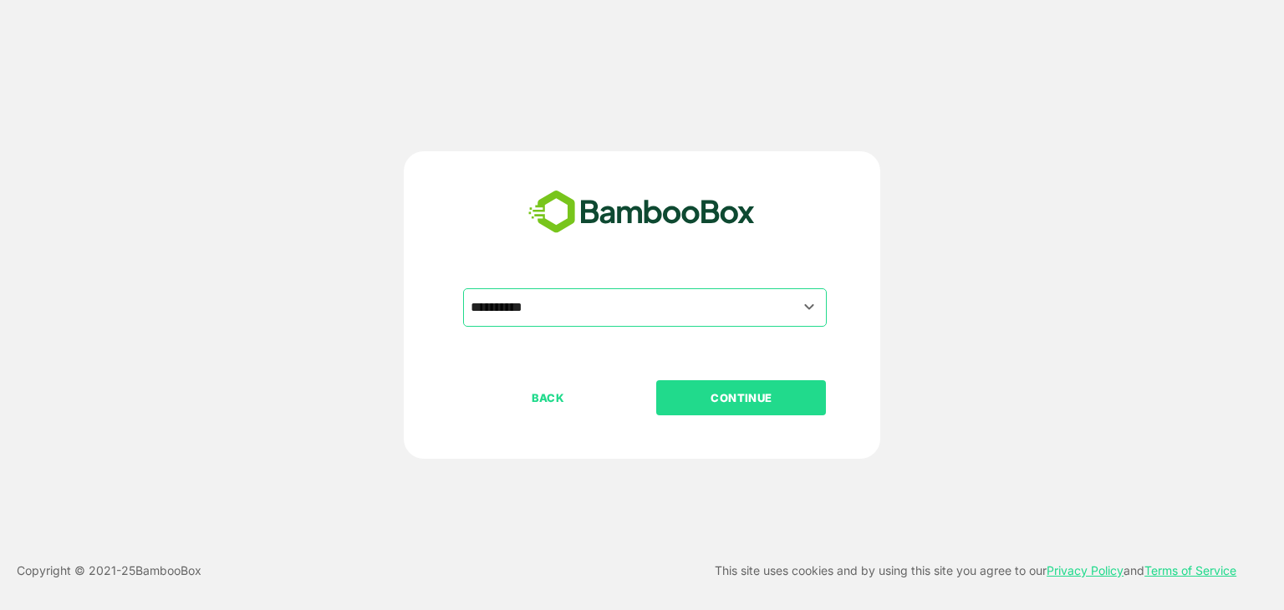
click at [712, 389] on p "CONTINUE" at bounding box center [741, 398] width 167 height 18
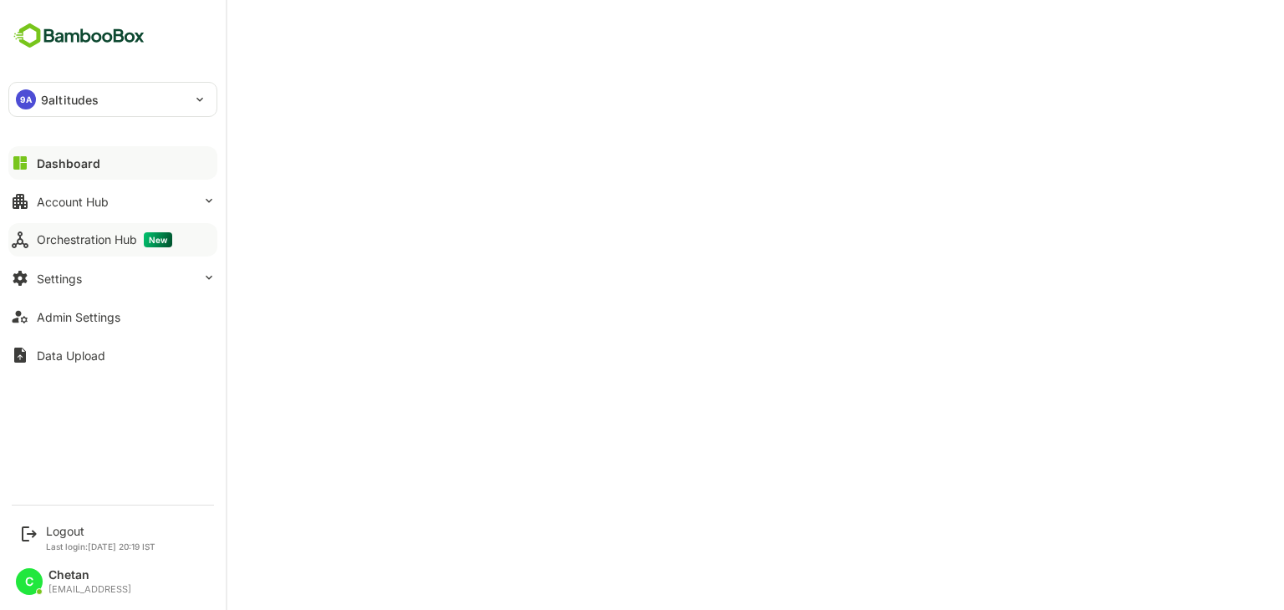
click at [44, 236] on div "Orchestration Hub New" at bounding box center [104, 239] width 135 height 15
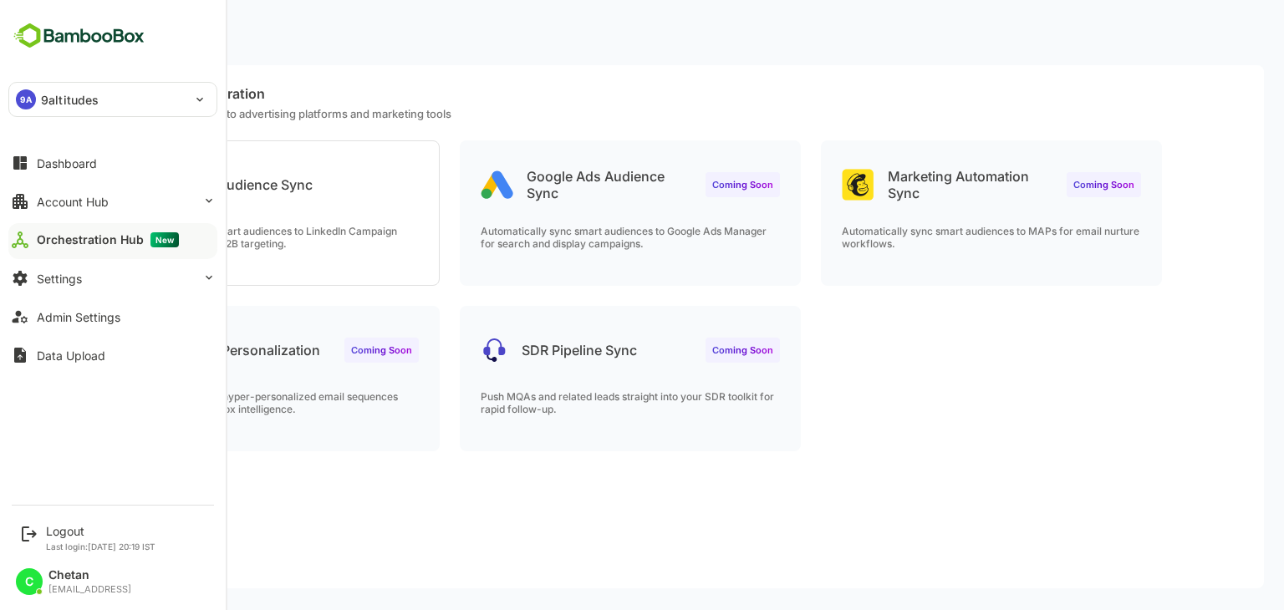
click at [79, 236] on div "Orchestration Hub New" at bounding box center [108, 239] width 142 height 15
